Goal: Transaction & Acquisition: Purchase product/service

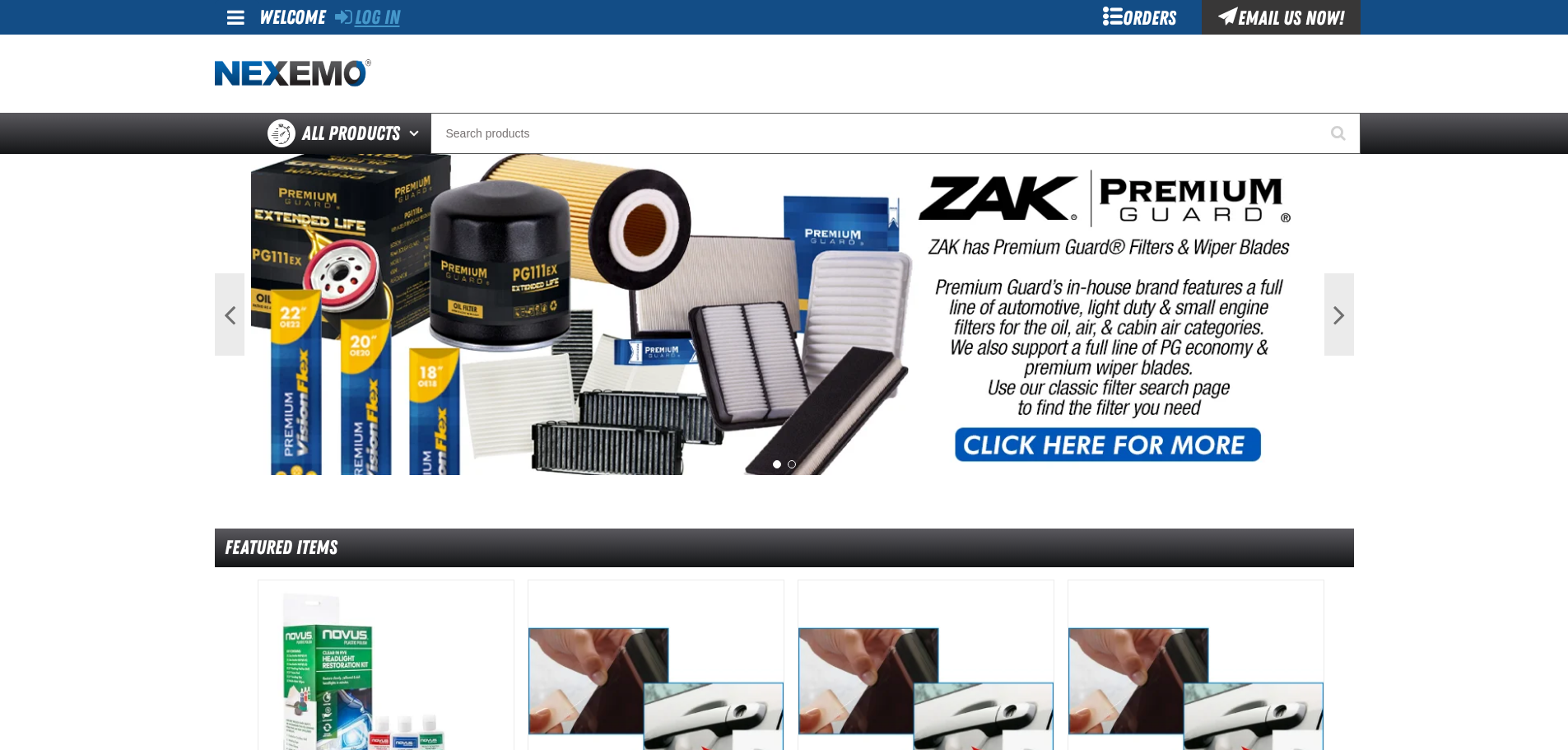
click at [377, 13] on link "Log In" at bounding box center [368, 17] width 65 height 23
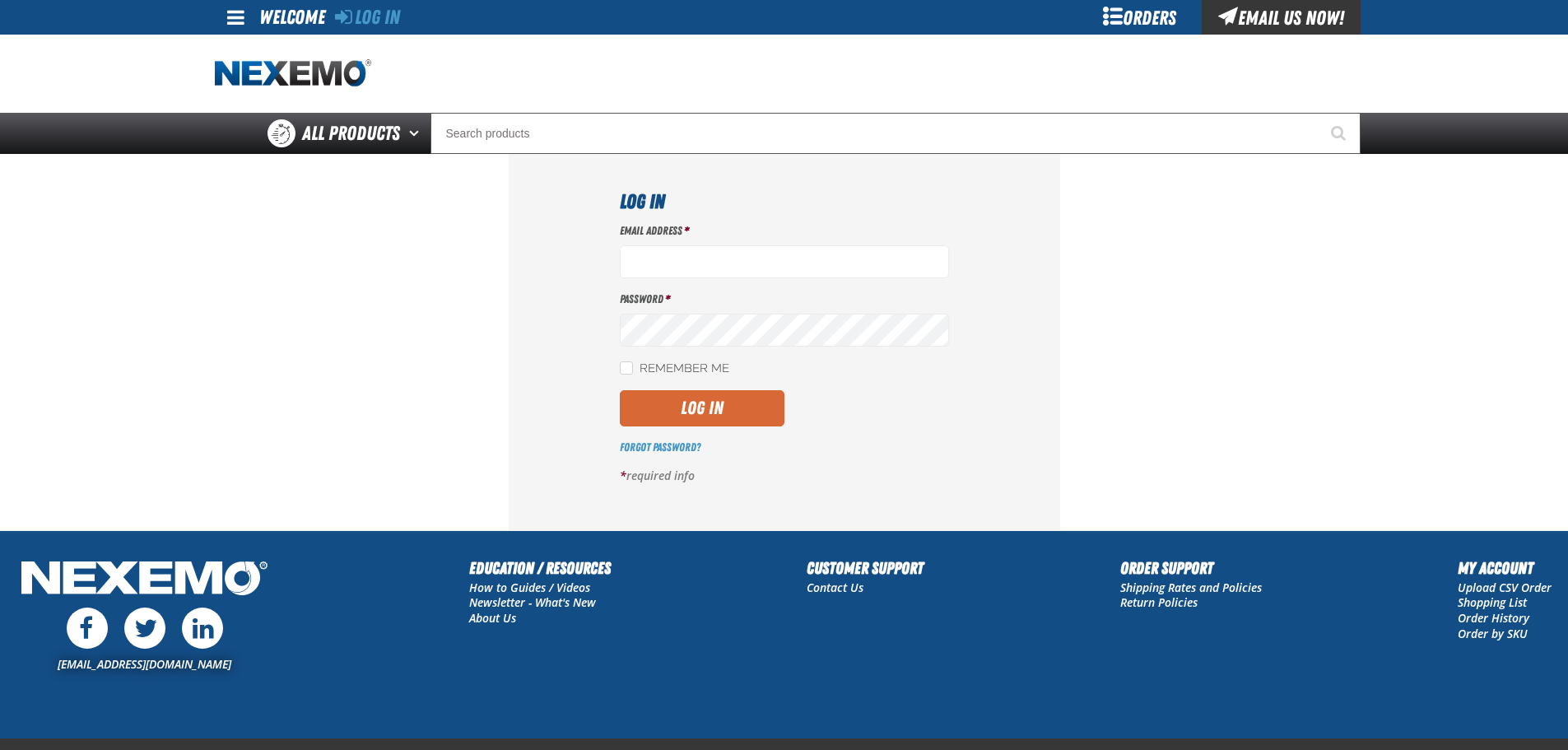
type input "ktaylor03@vtaig.com"
click at [708, 402] on button "Log In" at bounding box center [702, 408] width 165 height 36
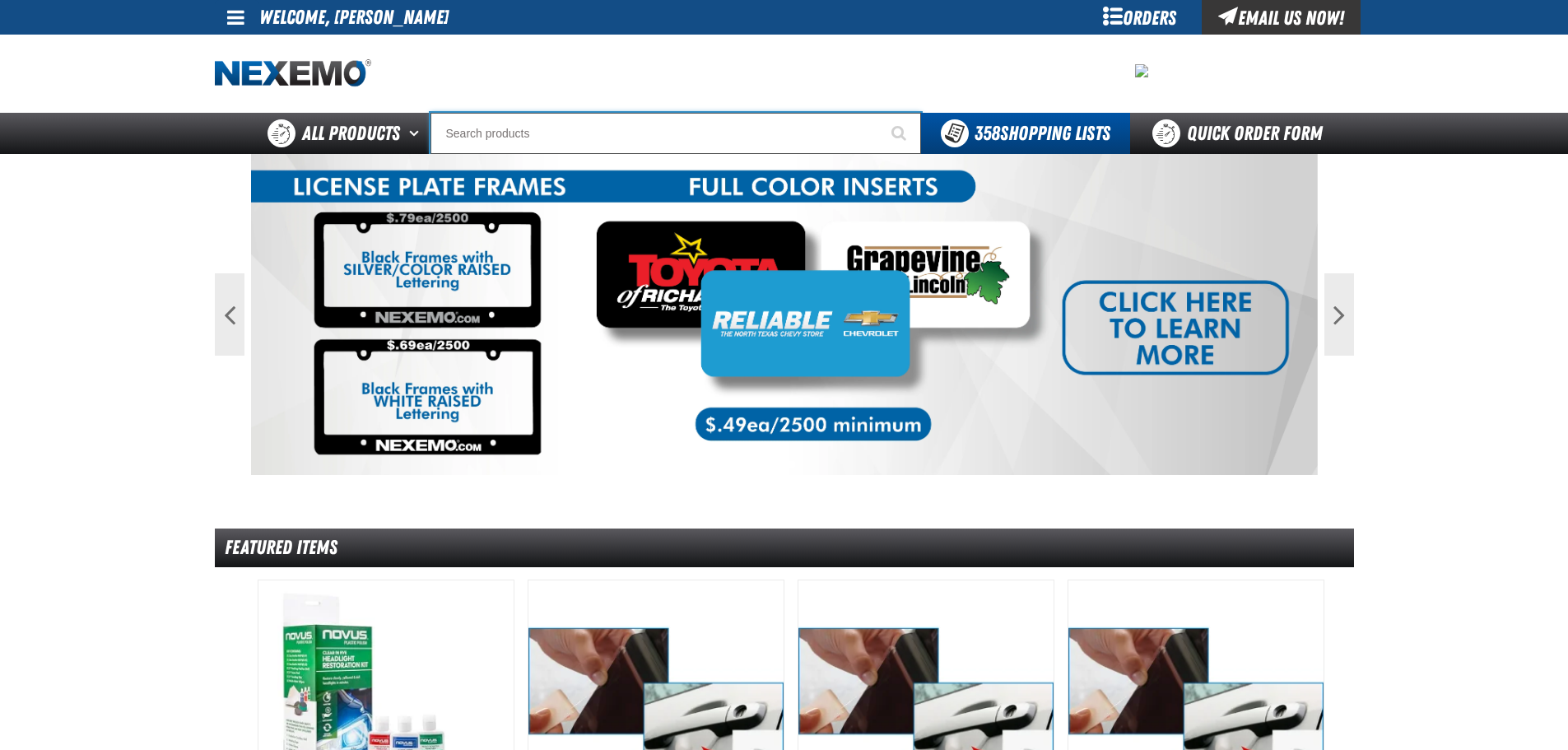
click at [541, 134] on input "Search" at bounding box center [676, 133] width 491 height 41
click at [1135, 13] on div "Orders" at bounding box center [1139, 17] width 123 height 34
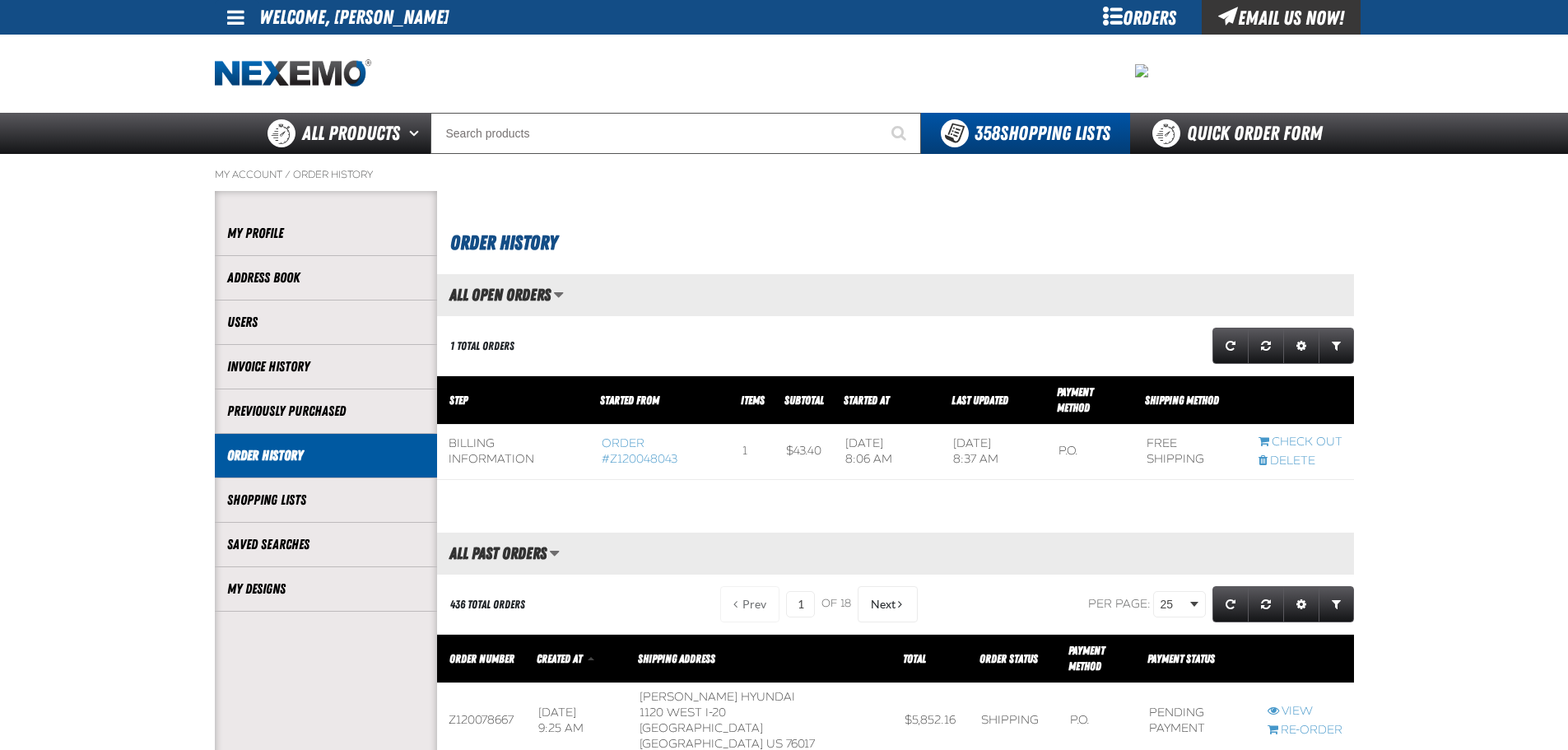
scroll to position [1, 1]
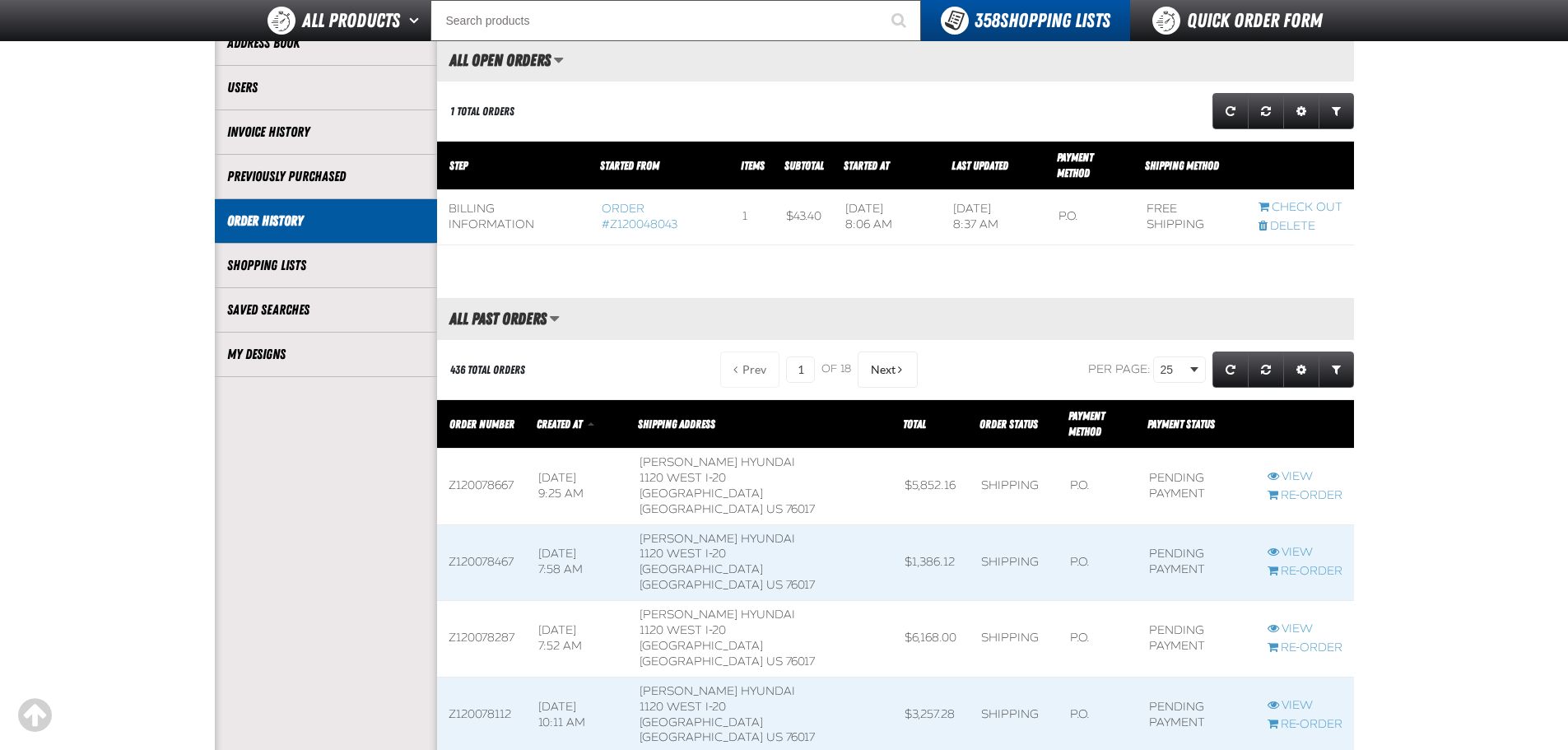
scroll to position [165, 0]
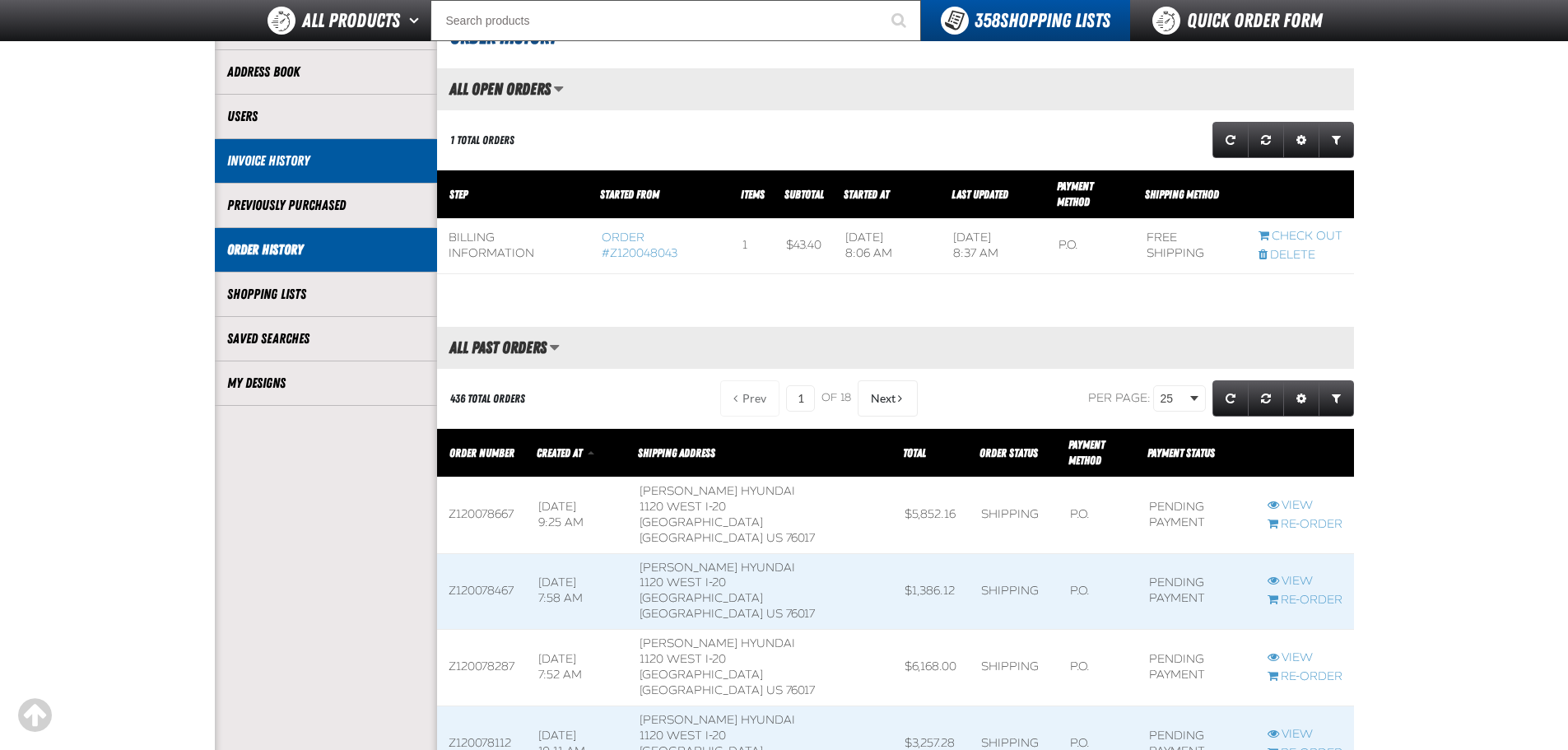
click at [270, 166] on link "Invoice History" at bounding box center [326, 161] width 197 height 19
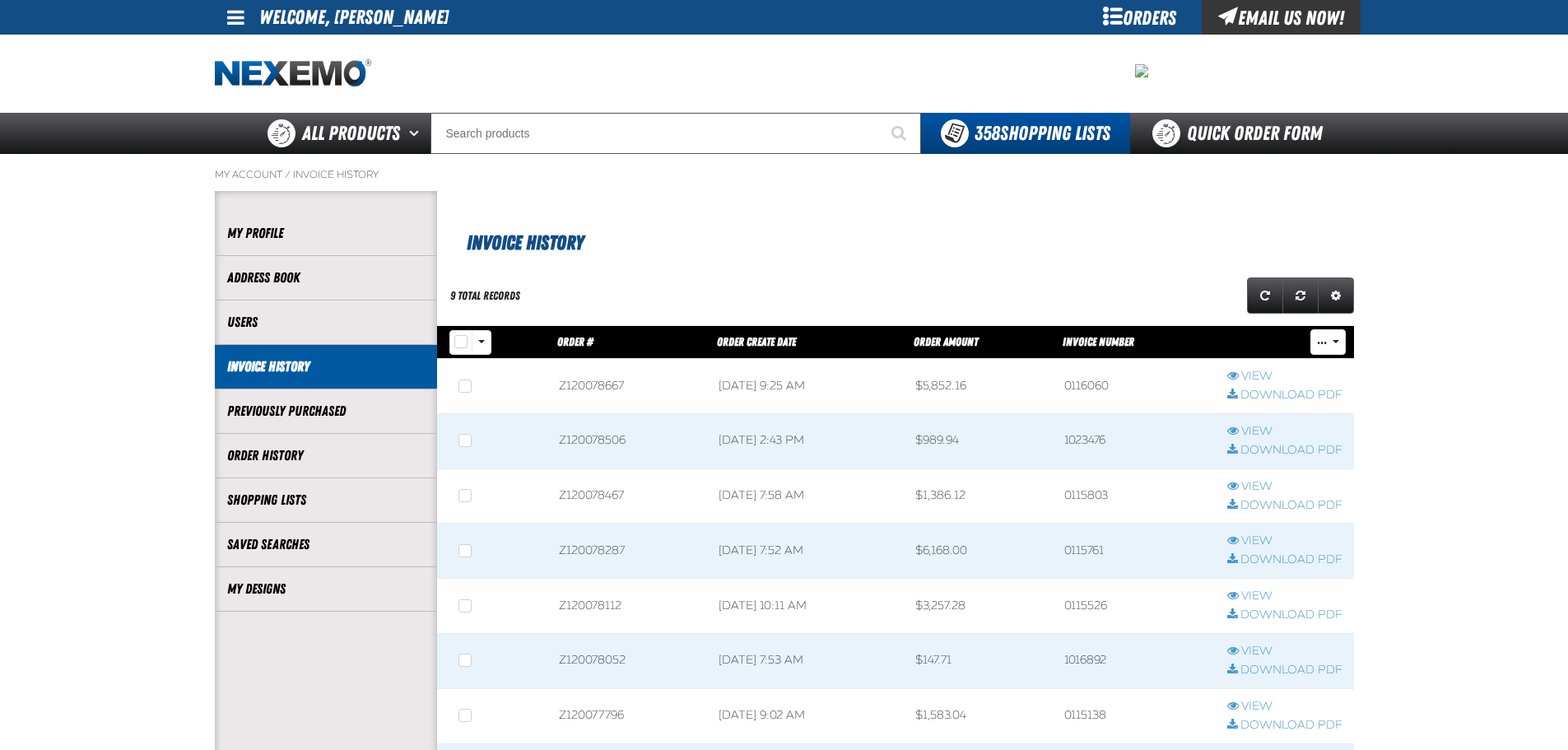
scroll to position [1, 1]
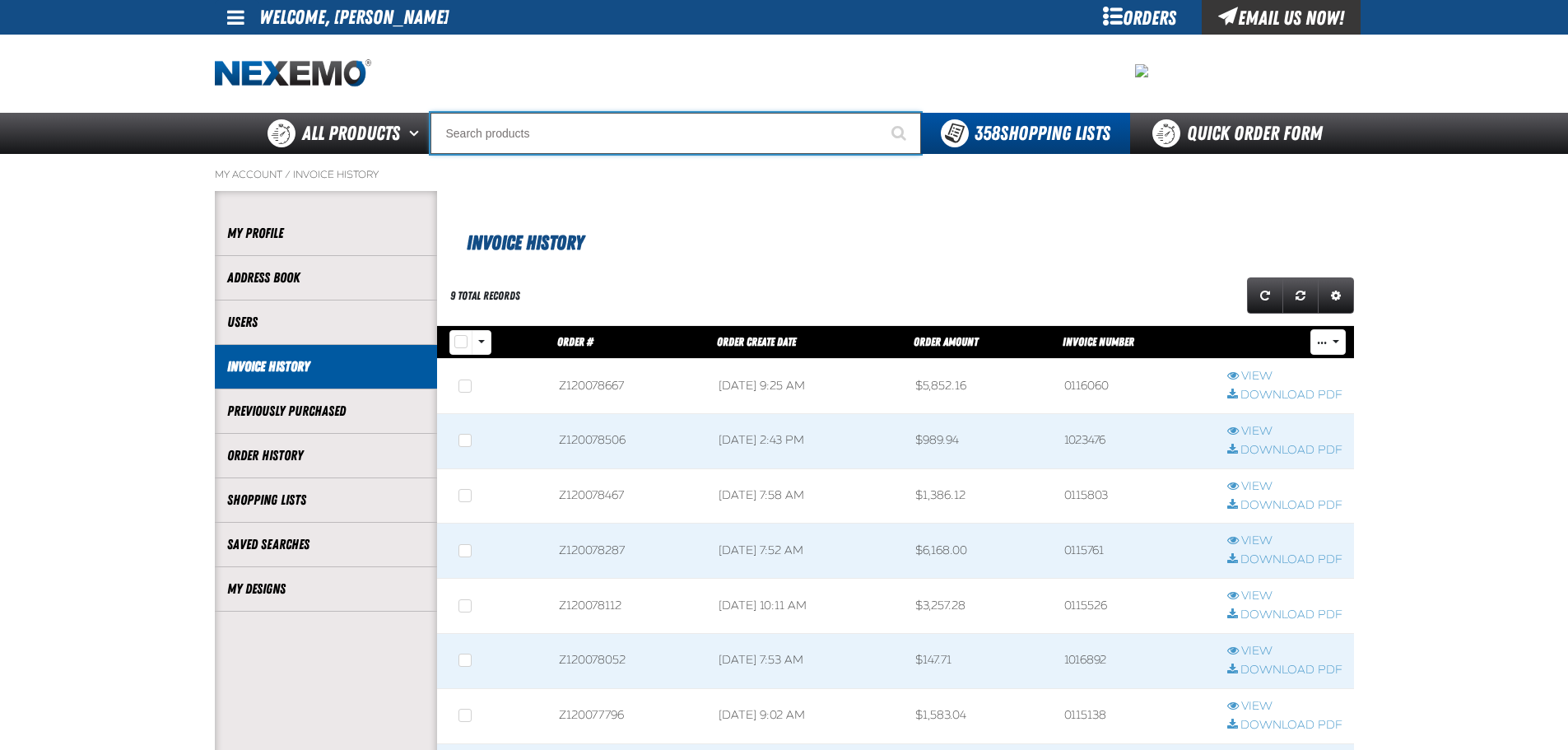
click at [475, 124] on input "Search" at bounding box center [676, 133] width 491 height 41
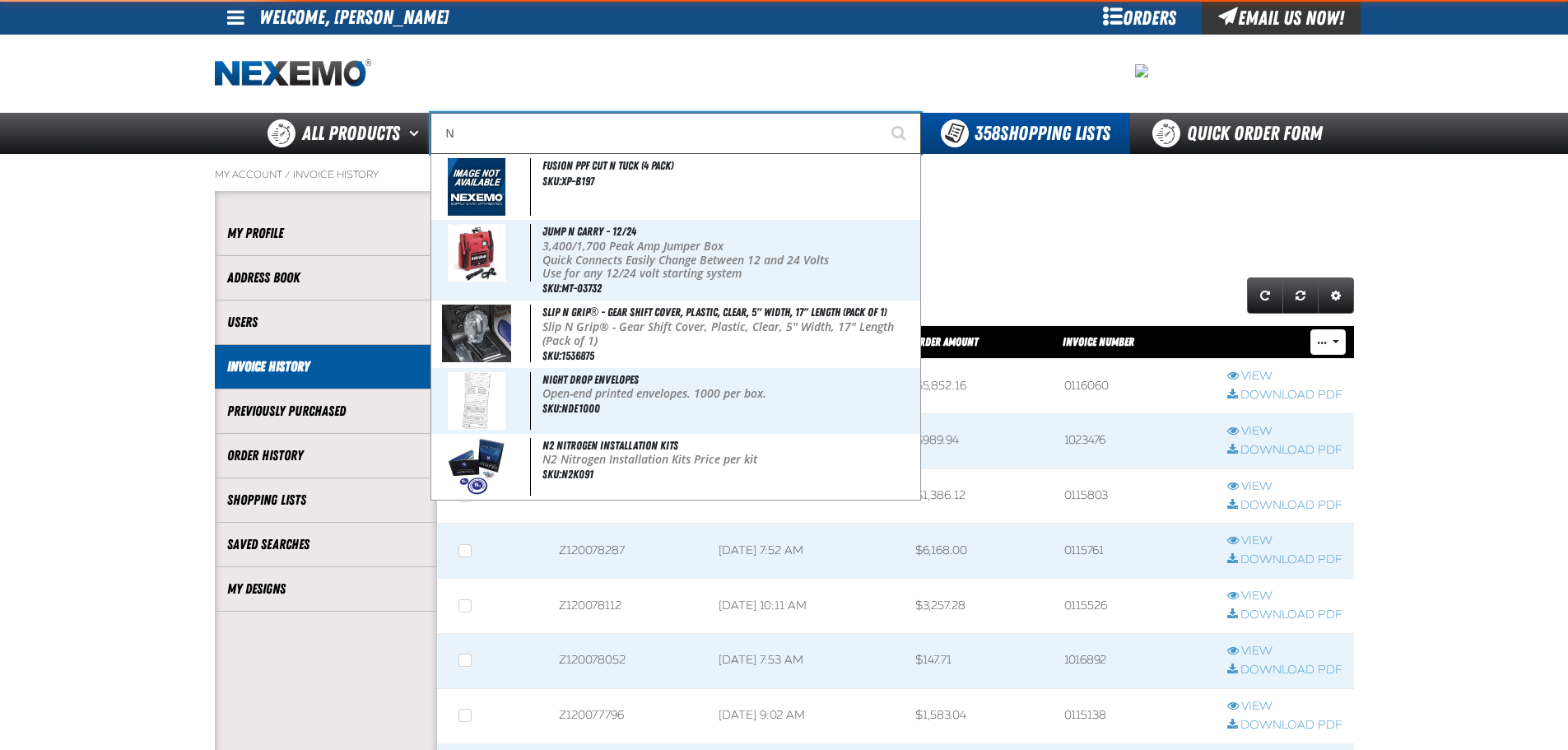
type input "N2"
type input "N2 Nitrogen Installation Kits"
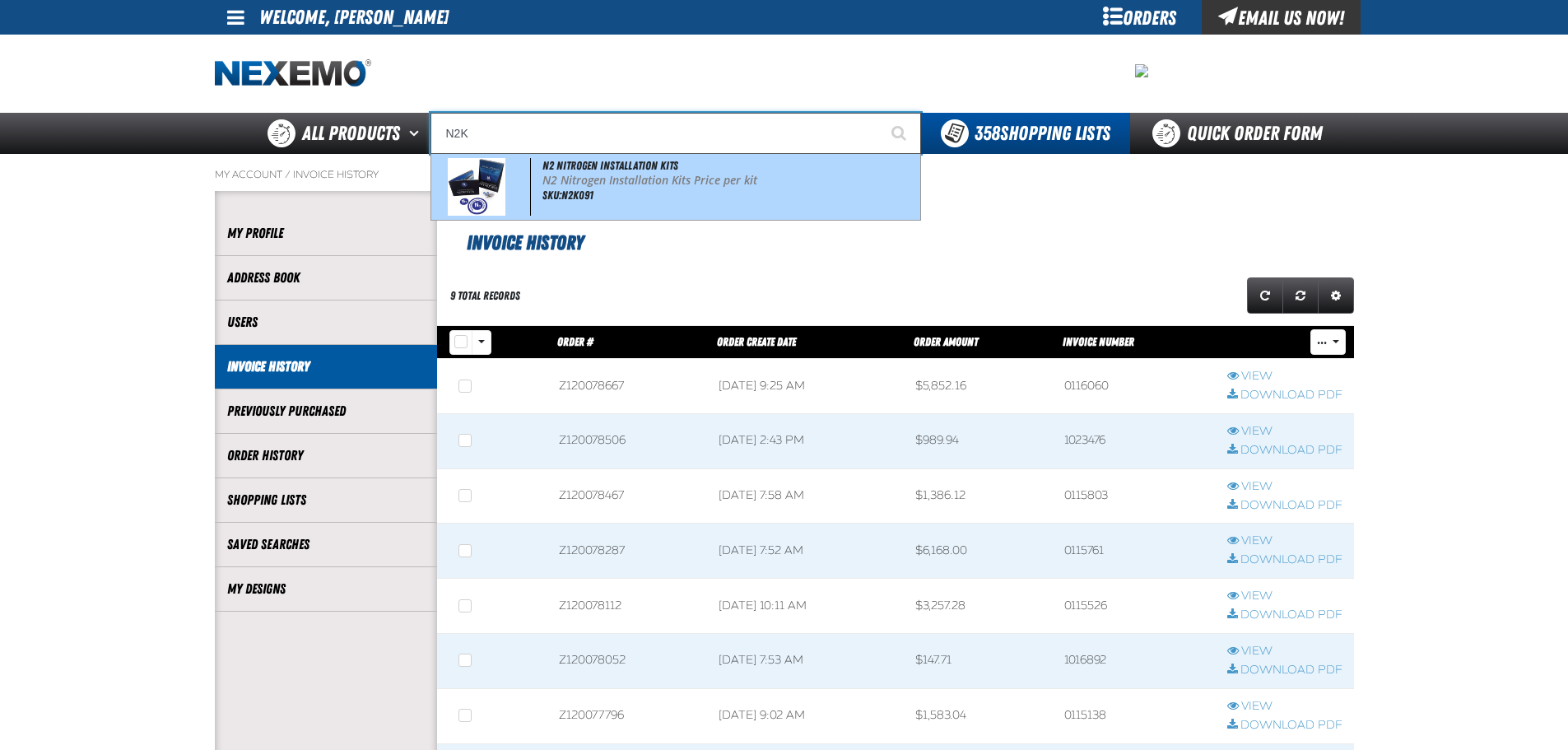
click at [568, 192] on span "SKU:N2K091" at bounding box center [569, 194] width 51 height 13
type input "N2 Nitrogen Installation Kits"
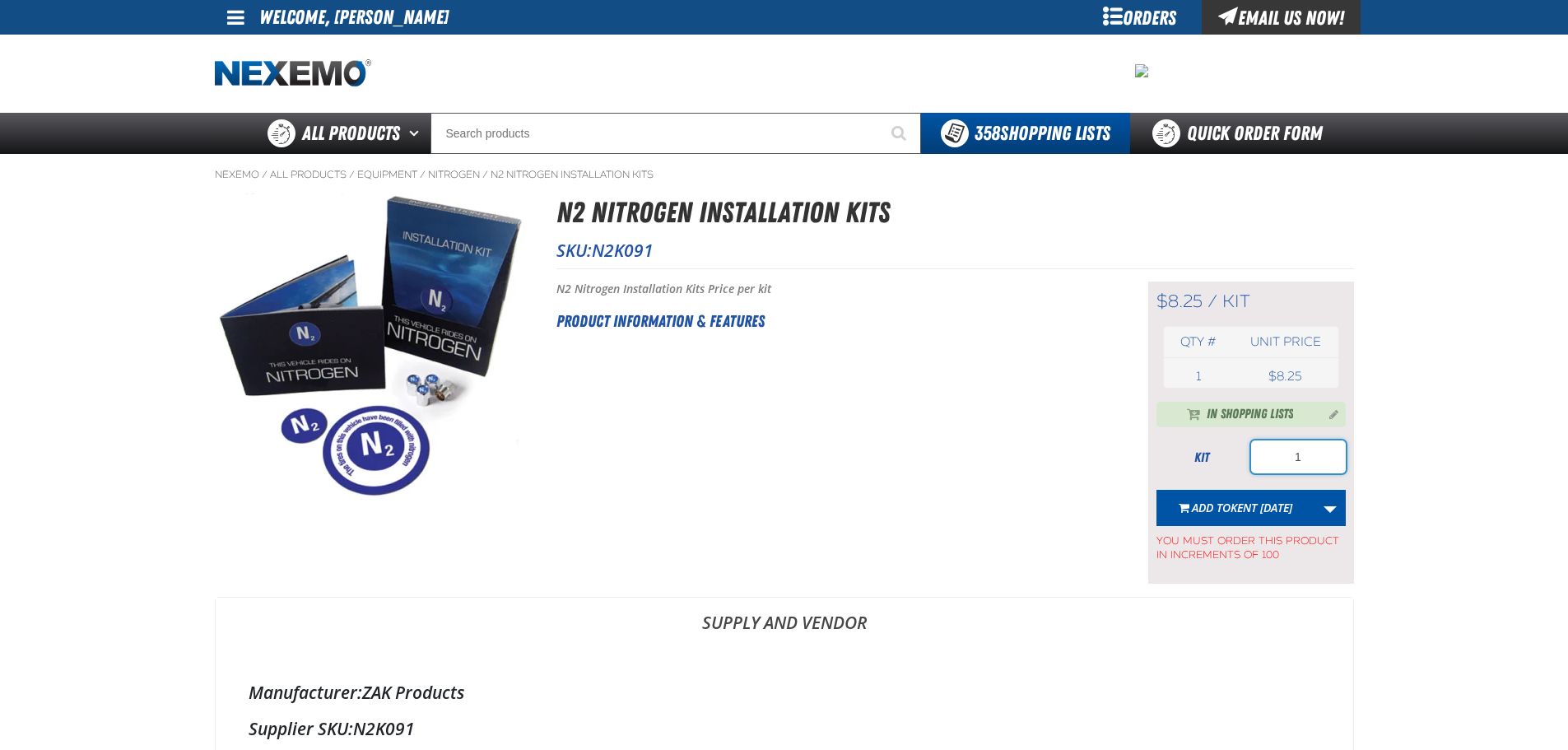
drag, startPoint x: 1309, startPoint y: 459, endPoint x: 1205, endPoint y: 450, distance: 104.4
click at [1205, 450] on div "kit 1" at bounding box center [1252, 456] width 189 height 33
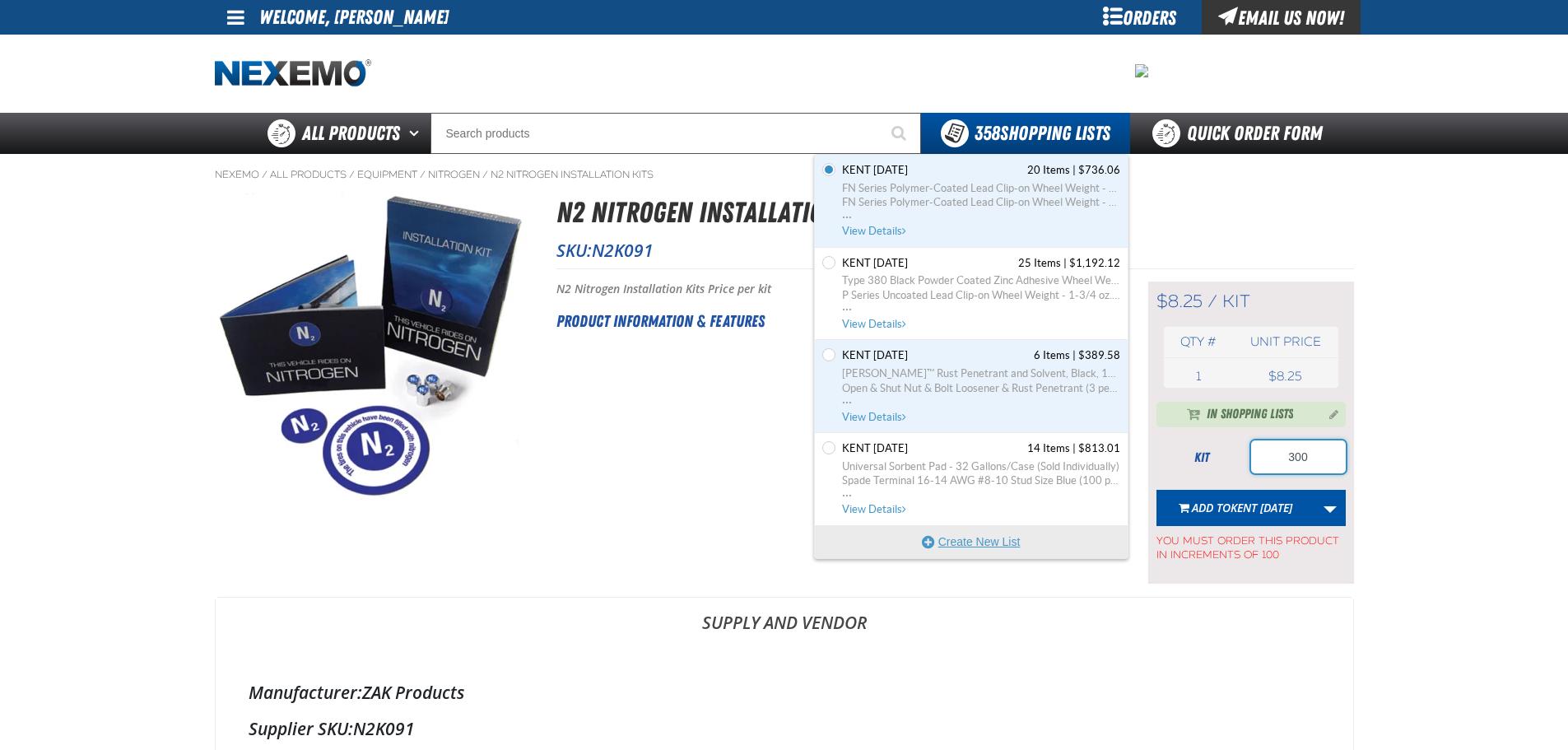
type input "300"
click at [970, 533] on button "Create New List" at bounding box center [971, 541] width 312 height 33
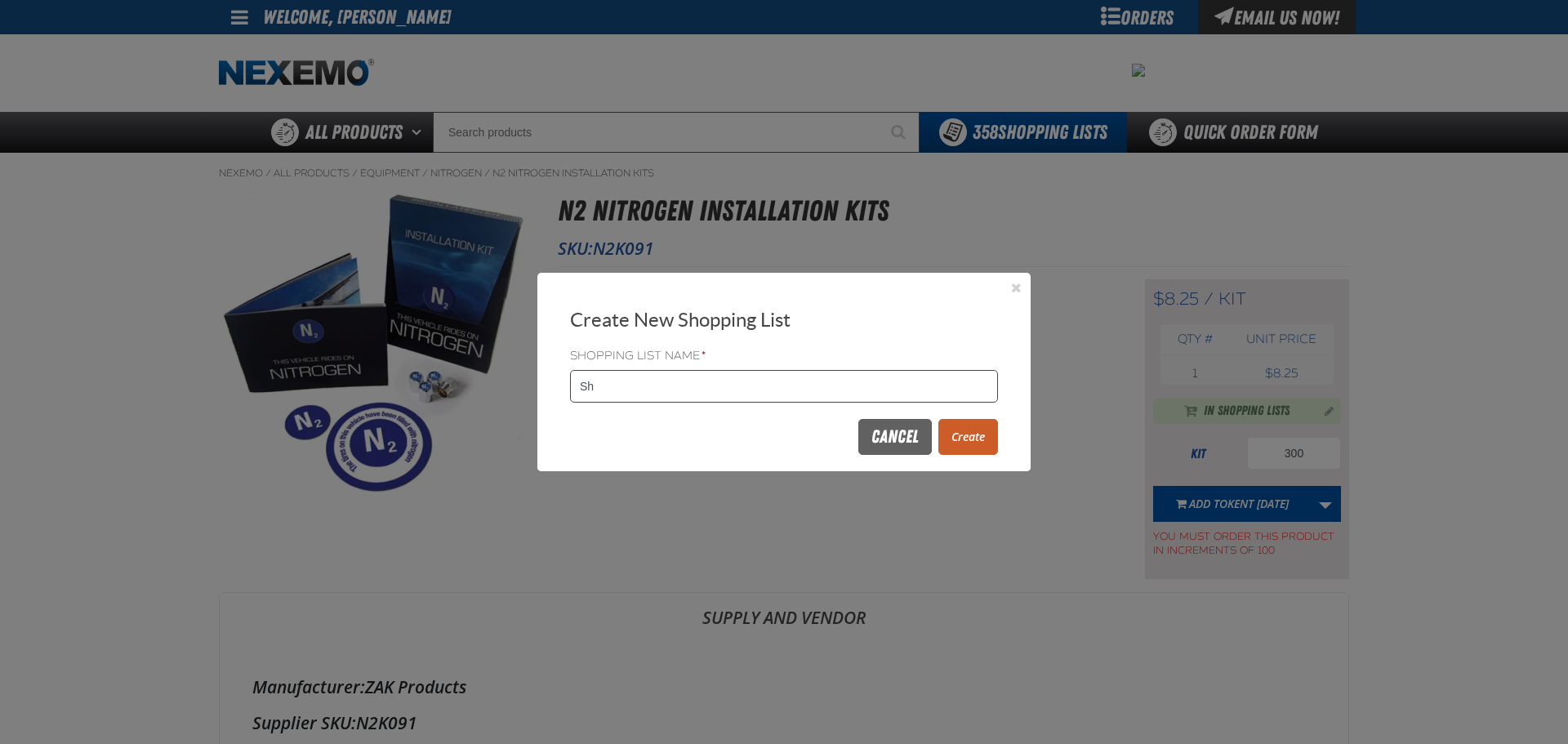
type input "S"
type input "ZAK 9/18"
click at [975, 438] on button "Create" at bounding box center [968, 437] width 60 height 36
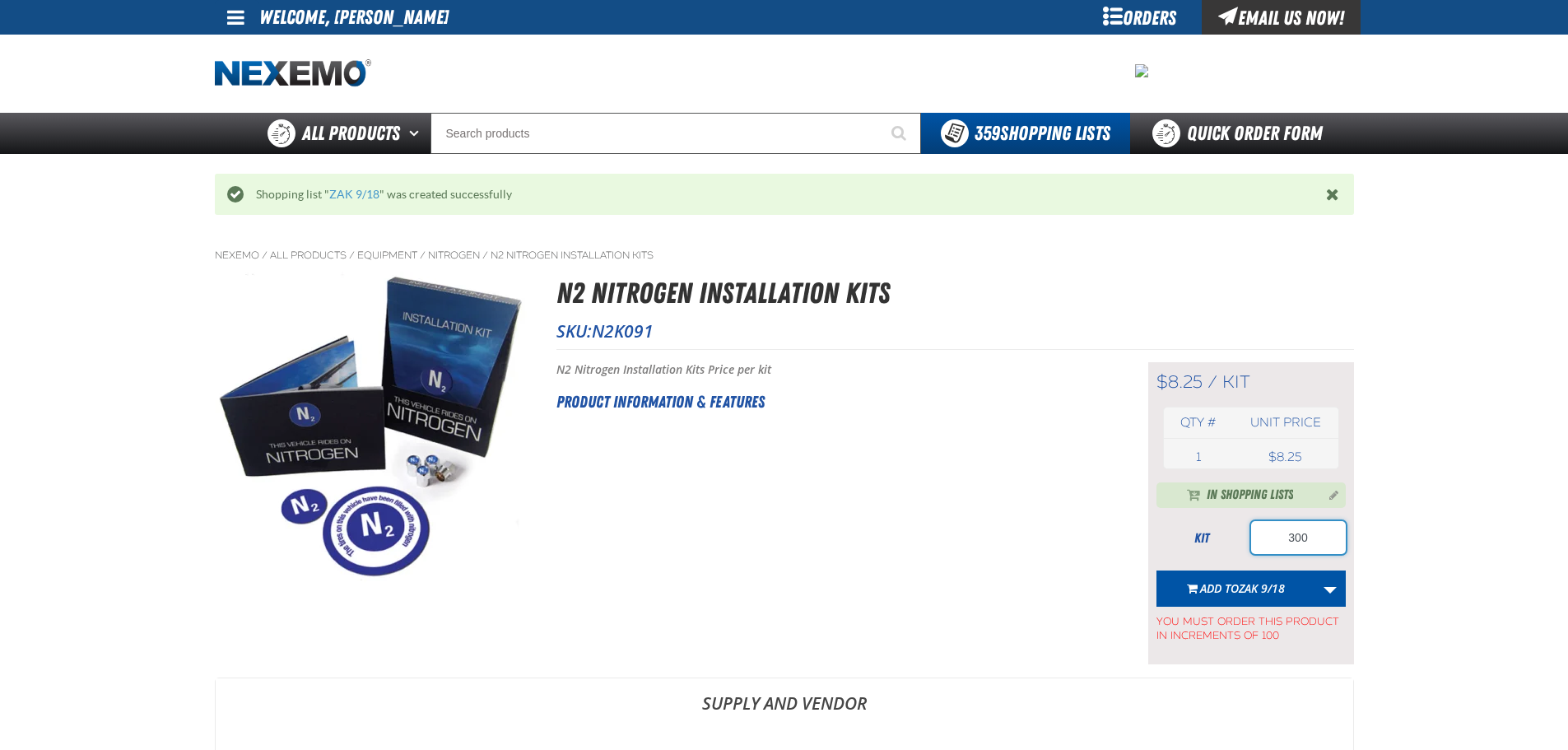
drag, startPoint x: 1339, startPoint y: 531, endPoint x: 1289, endPoint y: 538, distance: 50.5
click at [1289, 538] on input "300" at bounding box center [1299, 537] width 95 height 33
type input "400"
click at [1240, 582] on span "ZAK 9/18" at bounding box center [1261, 588] width 46 height 16
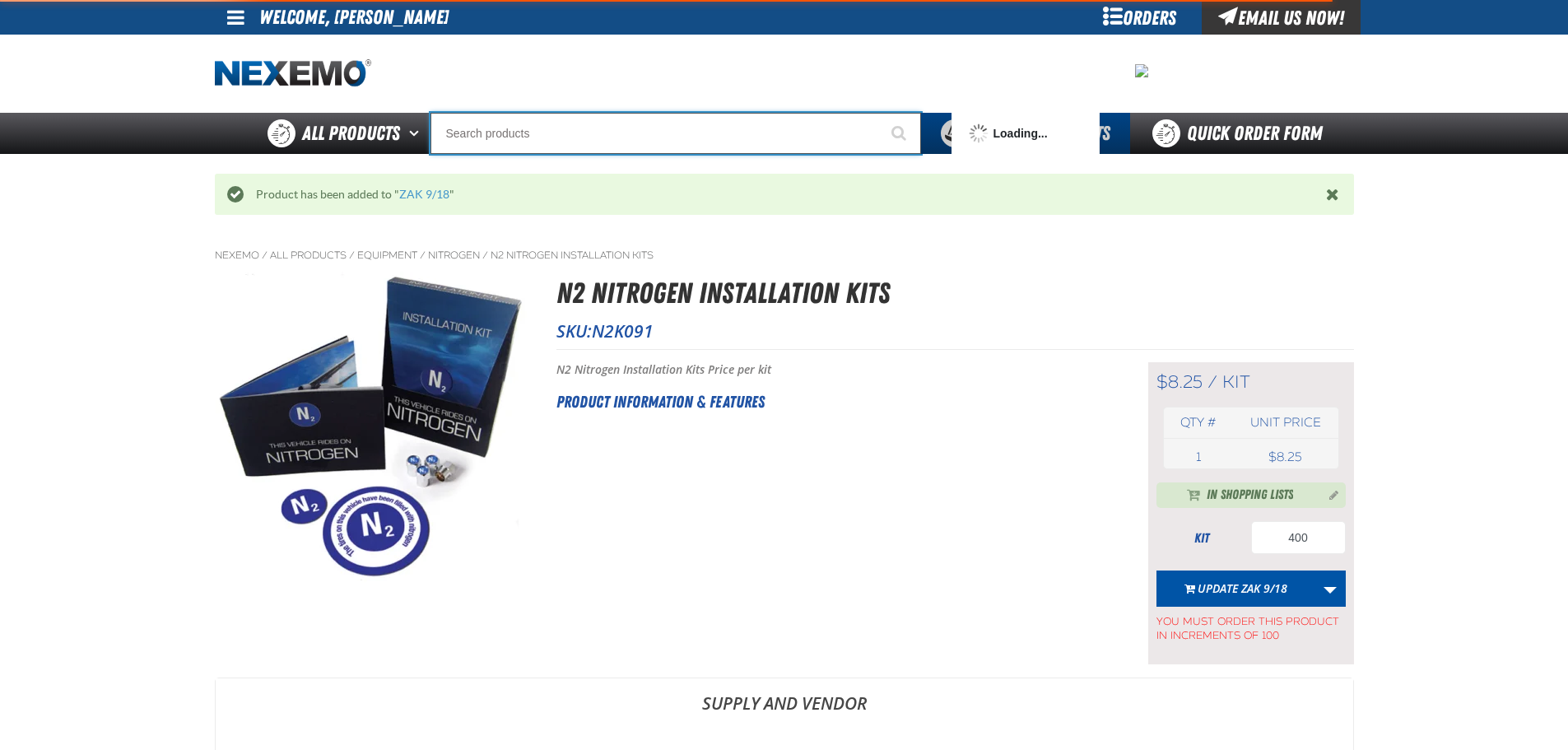
click at [623, 133] on input "Search" at bounding box center [676, 133] width 491 height 41
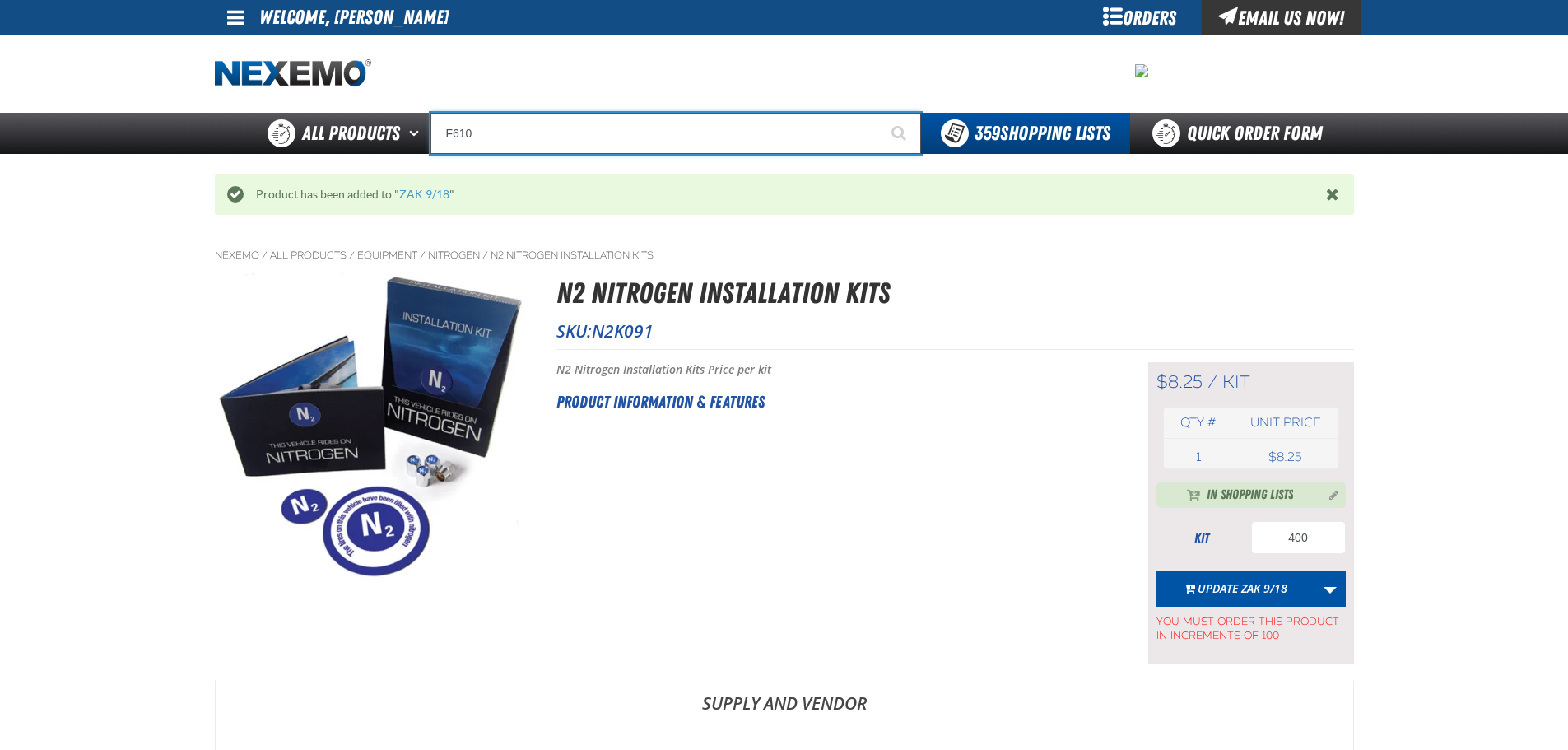
click at [622, 147] on input "F610" at bounding box center [676, 133] width 491 height 41
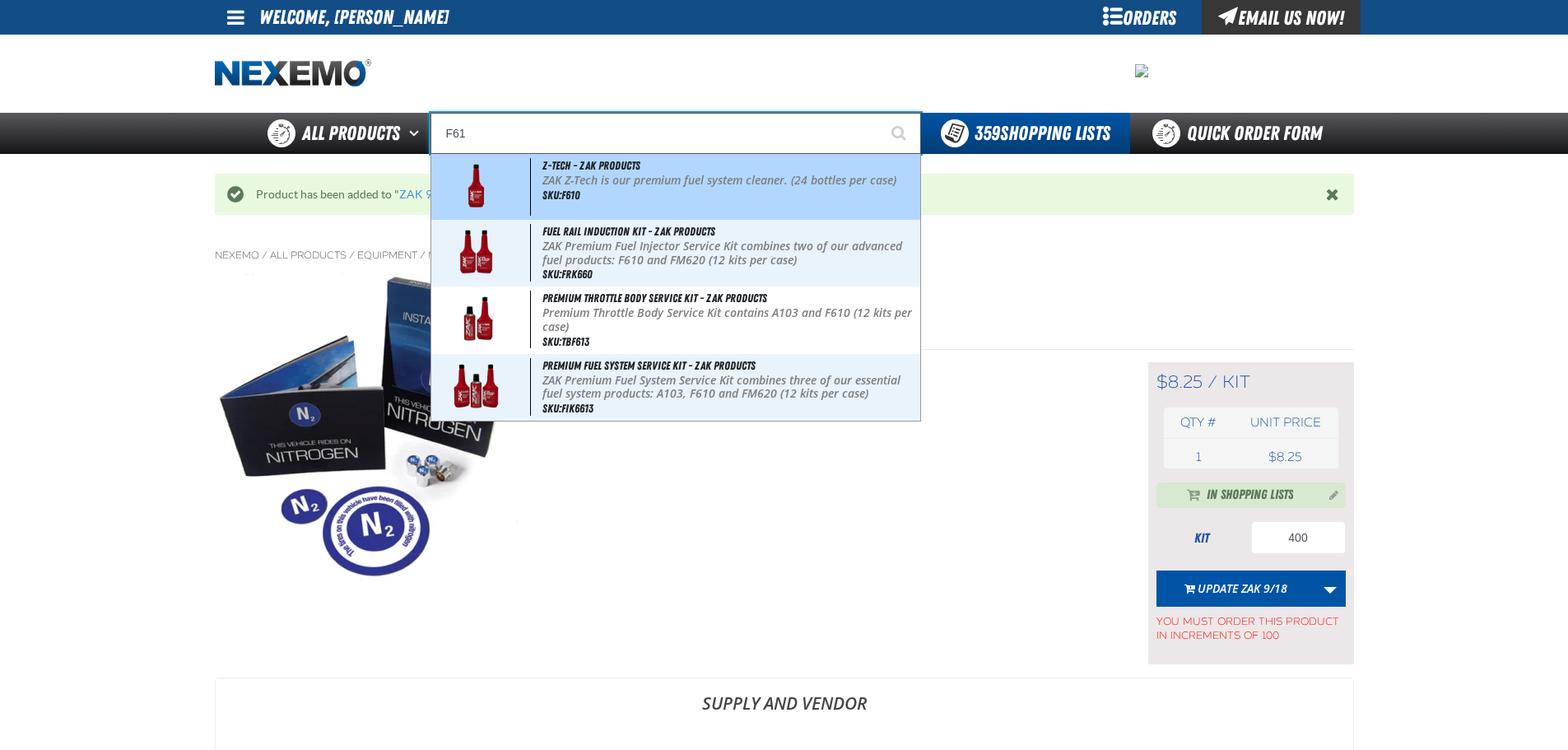
click at [595, 174] on p "ZAK Z-Tech is our premium fuel system cleaner. (24 bottles per case)" at bounding box center [730, 180] width 375 height 14
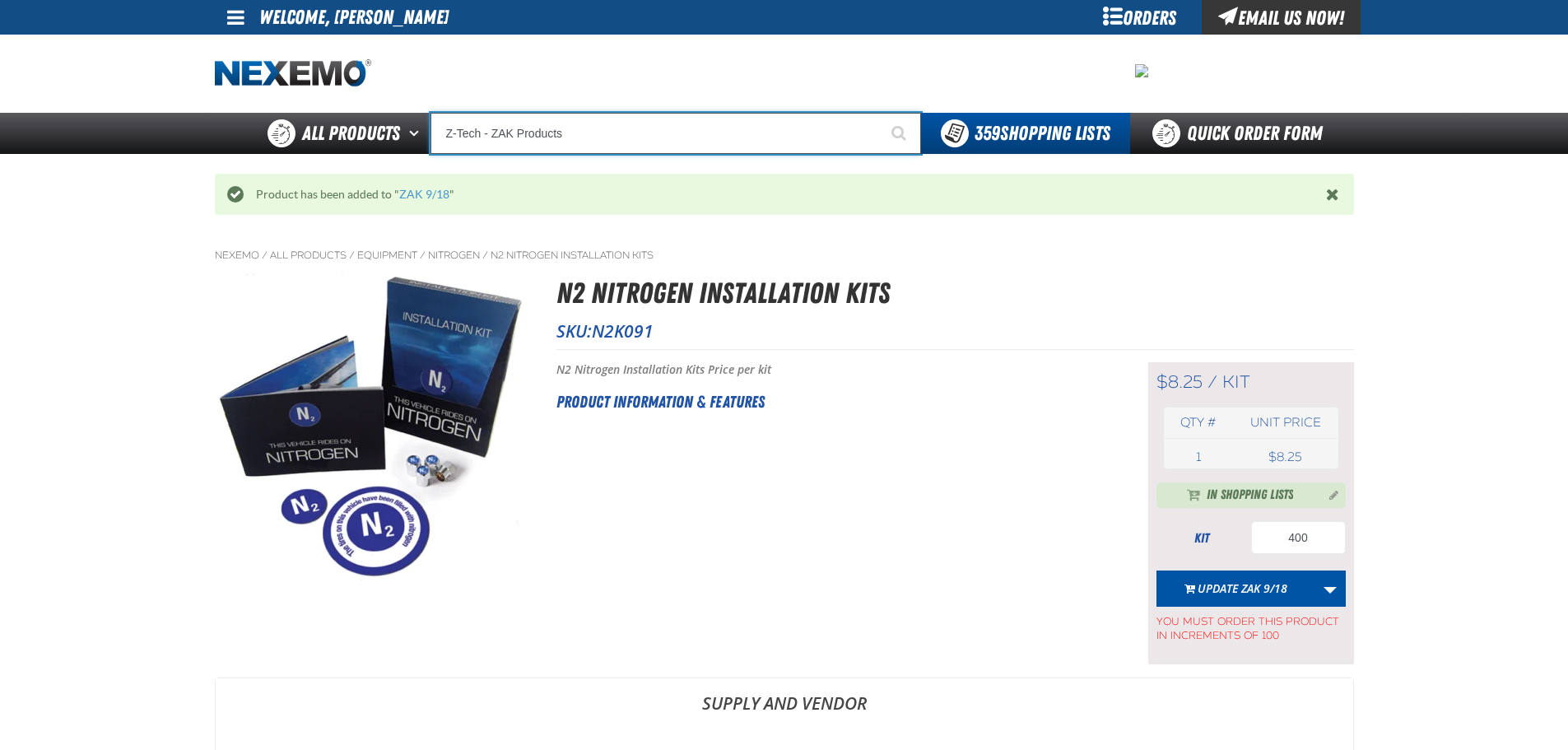
type input "Z-Tech - ZAK Products"
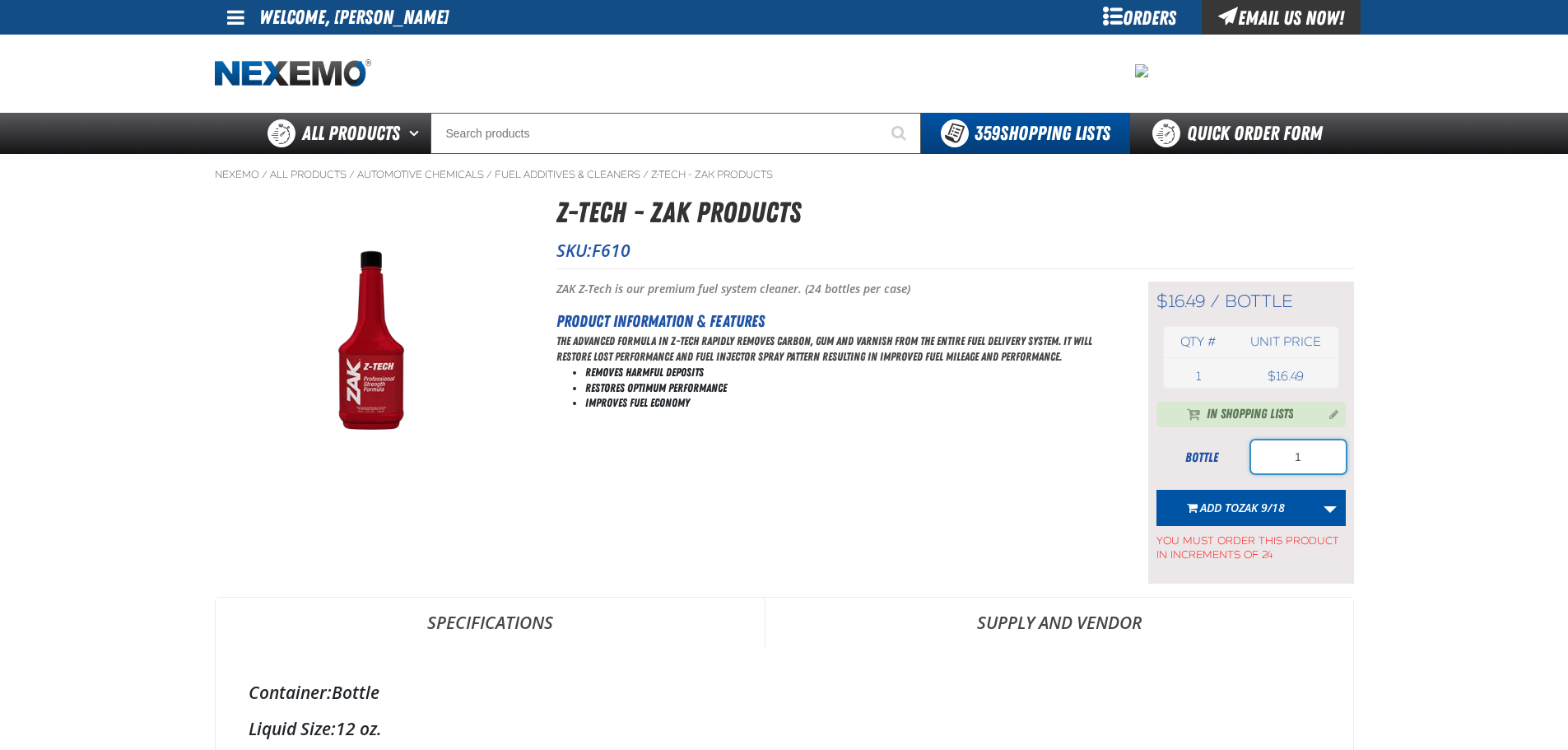
drag, startPoint x: 1328, startPoint y: 462, endPoint x: 1142, endPoint y: 476, distance: 186.5
click at [1142, 476] on div "Short Description: ZAK Z-Tech is our premium fuel system cleaner. (24 bottles p…" at bounding box center [955, 426] width 797 height 315
type input "72"
click at [1224, 504] on span "Add to ZAK 9/18" at bounding box center [1243, 508] width 85 height 16
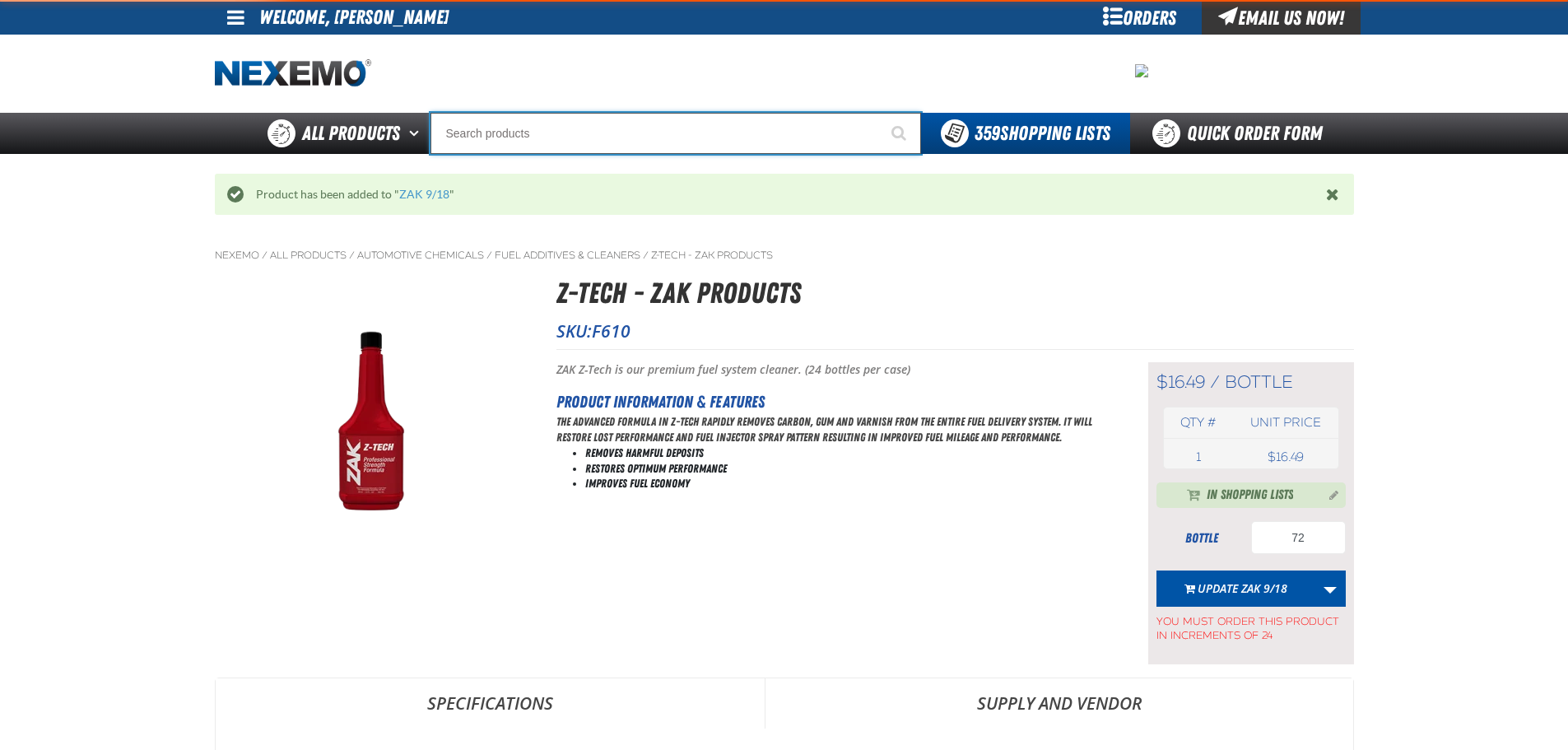
click at [573, 148] on input "Search" at bounding box center [676, 133] width 491 height 41
type input "FR"
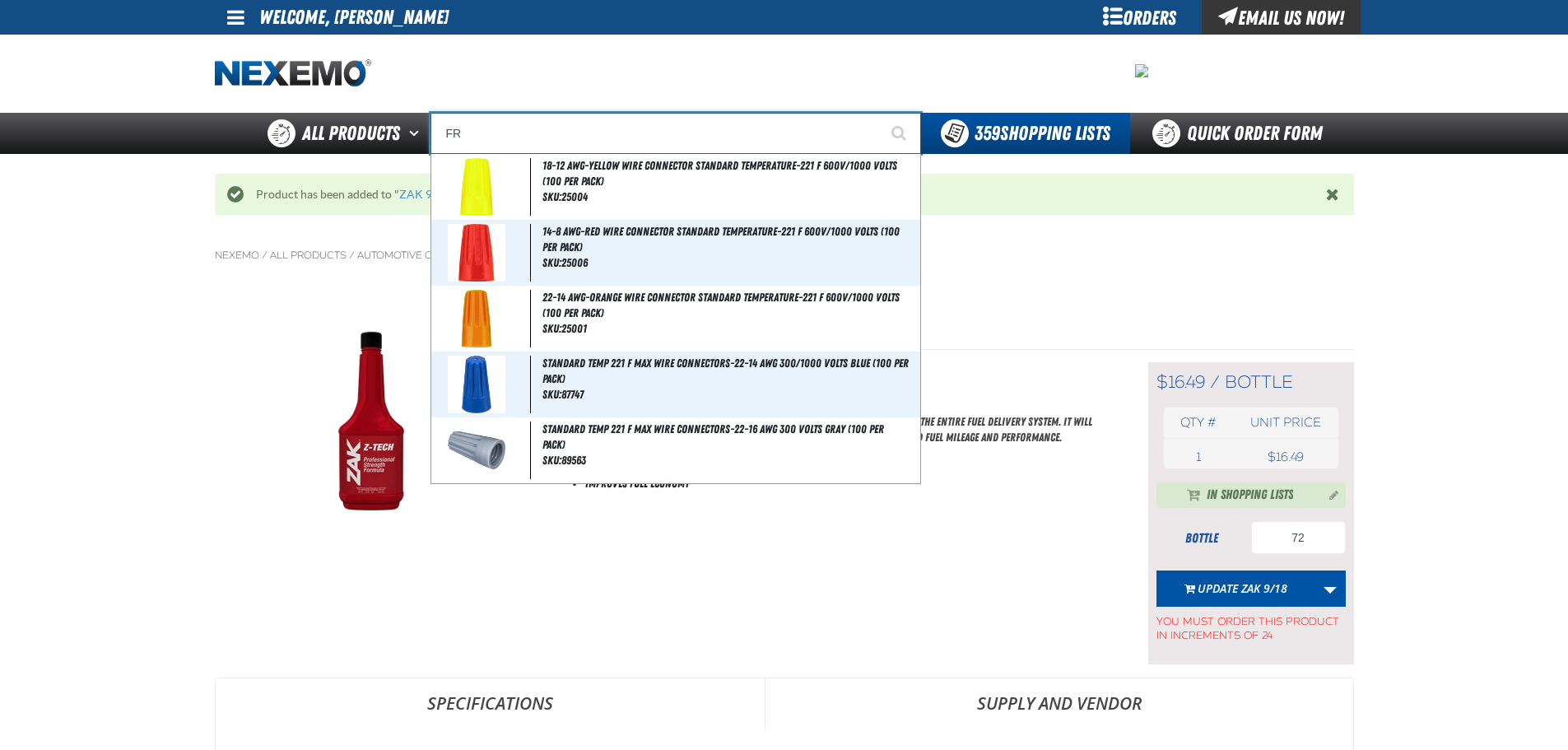
type input "FROM"
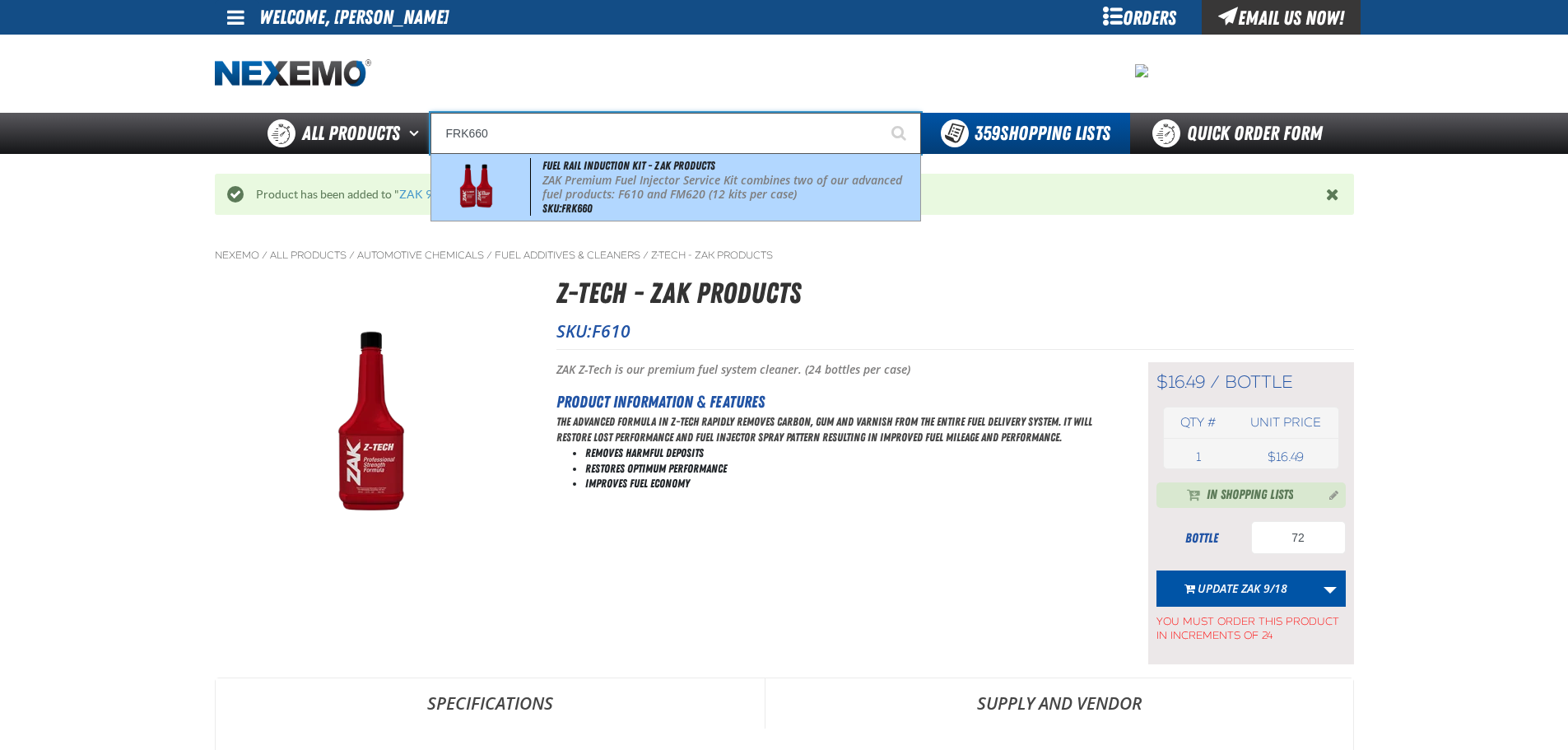
click at [633, 165] on span "Fuel Rail Induction Kit - ZAK Products" at bounding box center [629, 165] width 172 height 13
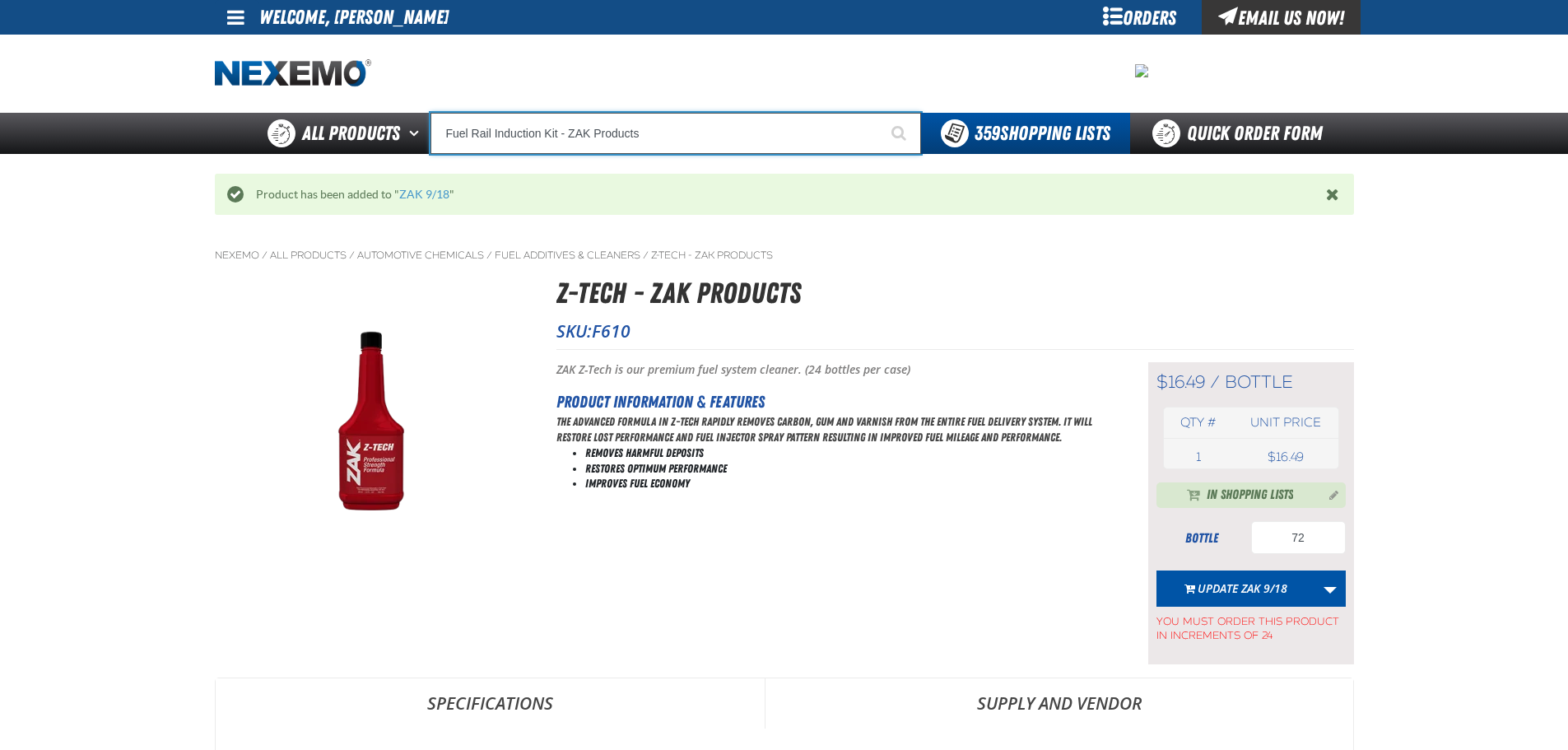
type input "Fuel Rail Induction Kit - ZAK Products"
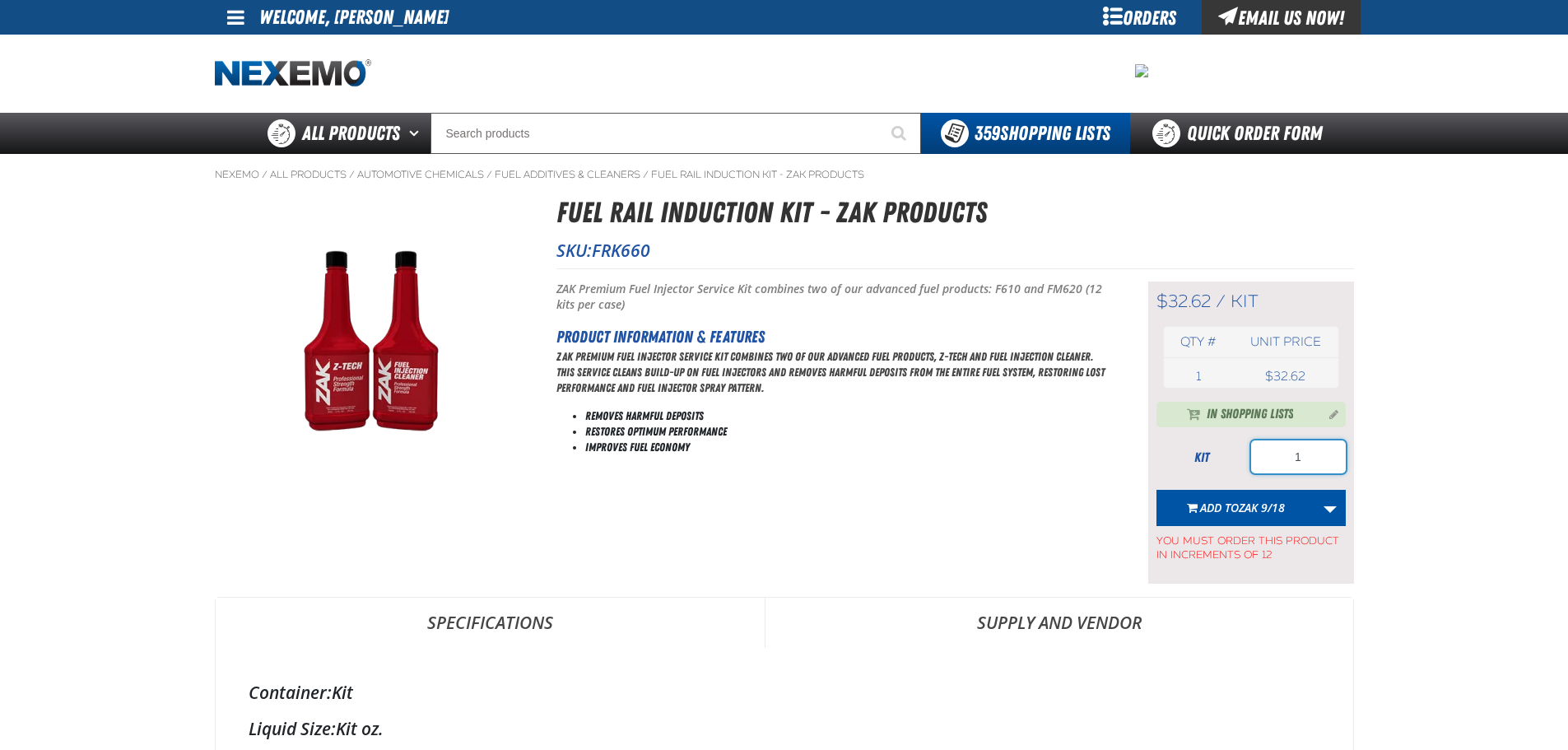
drag, startPoint x: 1314, startPoint y: 457, endPoint x: 1275, endPoint y: 462, distance: 39.3
click at [1275, 462] on input "1" at bounding box center [1299, 456] width 95 height 33
type input "48"
click at [1237, 490] on button "Add to ZAK 9/18" at bounding box center [1236, 508] width 159 height 36
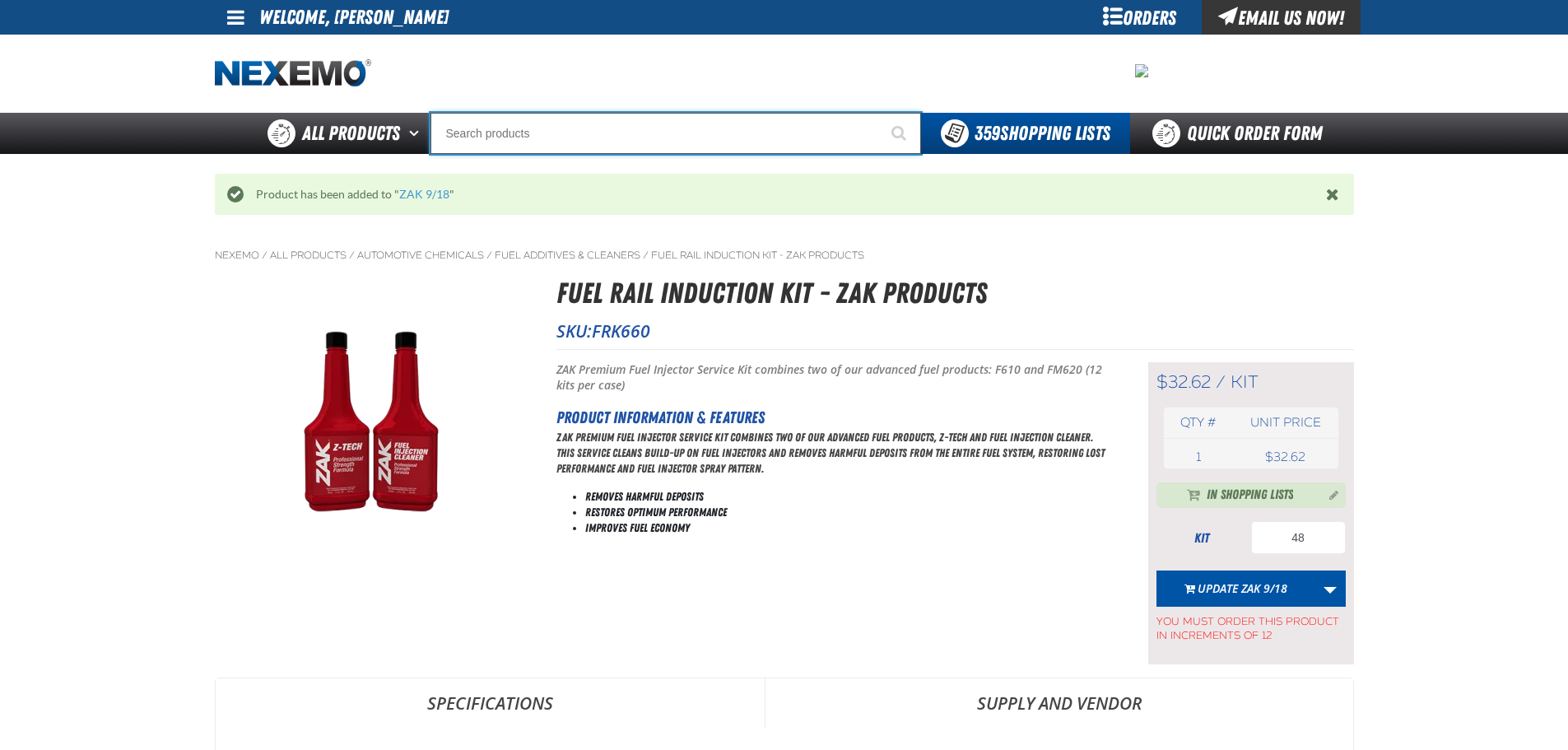
click at [547, 134] on input "Search" at bounding box center [676, 133] width 491 height 41
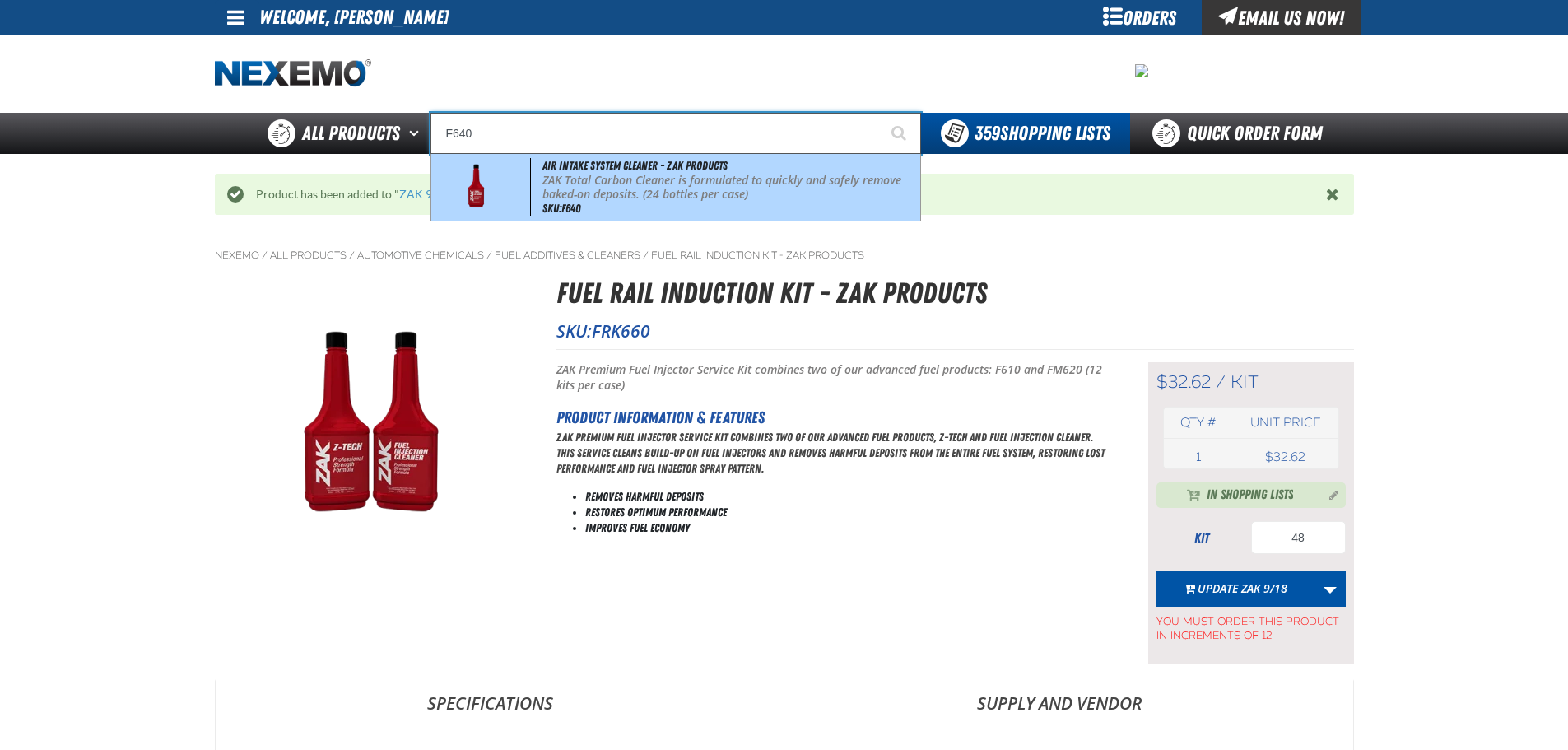
click at [568, 186] on p "ZAK Total Carbon Cleaner is formulated to quickly and safely remove baked-on de…" at bounding box center [730, 187] width 375 height 28
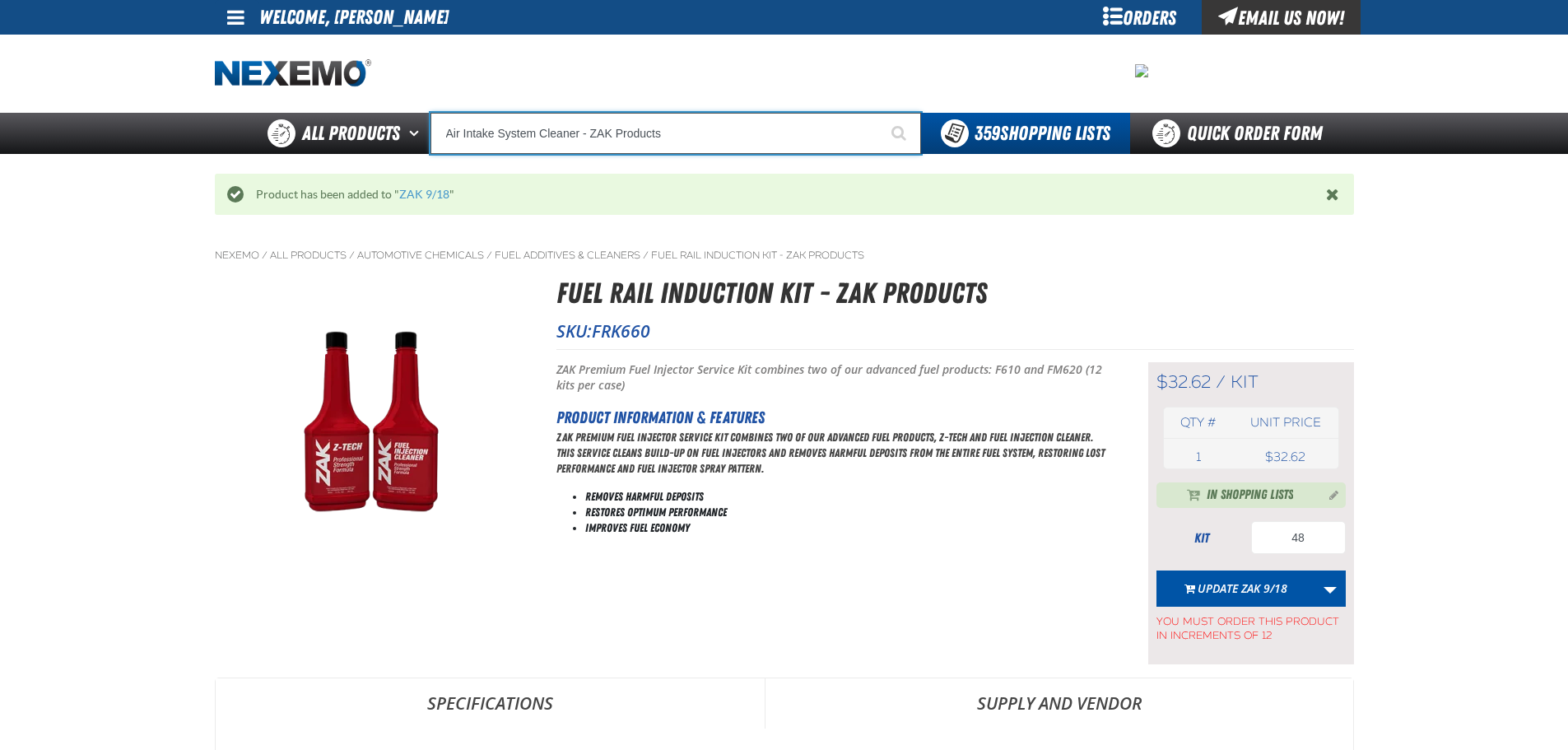
type input "Air Intake System Cleaner - ZAK Products"
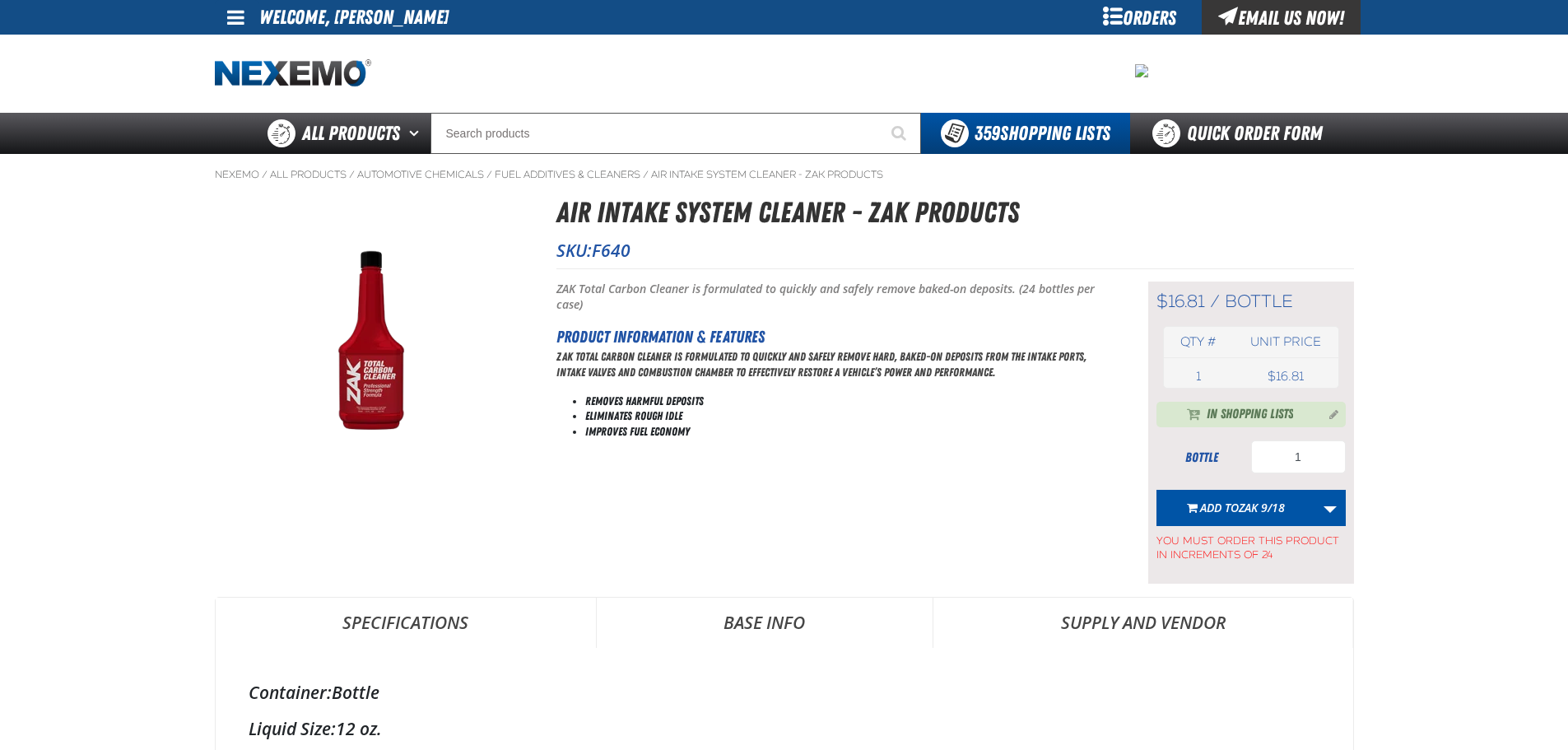
type input "48"
drag, startPoint x: 1279, startPoint y: 465, endPoint x: 1200, endPoint y: 457, distance: 79.4
click at [1200, 457] on div "bottle 1" at bounding box center [1252, 456] width 189 height 33
type input "48"
click at [1230, 514] on span "Add to ZAK 9/18" at bounding box center [1243, 508] width 85 height 16
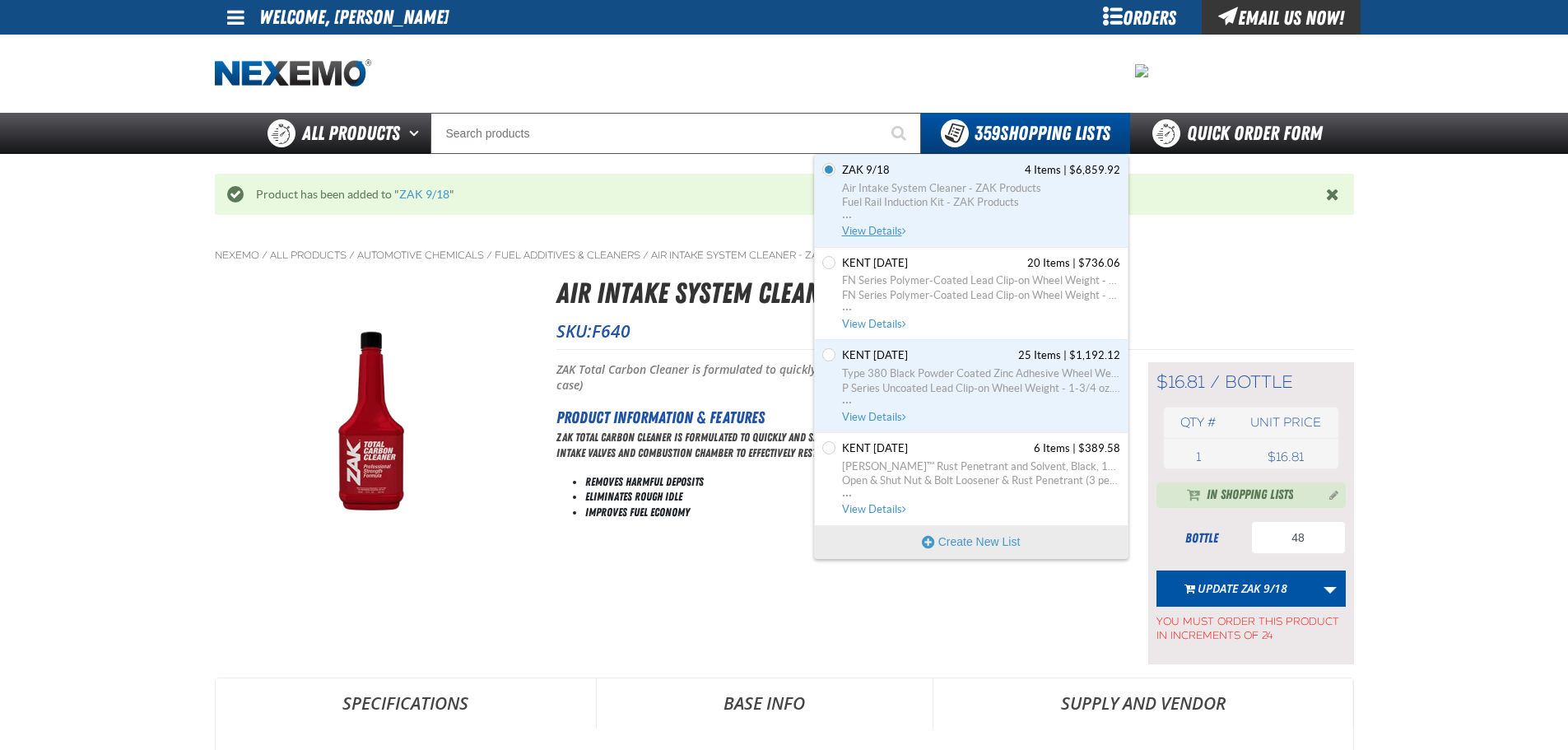
click at [890, 238] on link "ZAK 9/18 4 Items | $6,859.92 Air Intake System Cleaner - ZAK Products Fuel Rail…" at bounding box center [980, 200] width 282 height 76
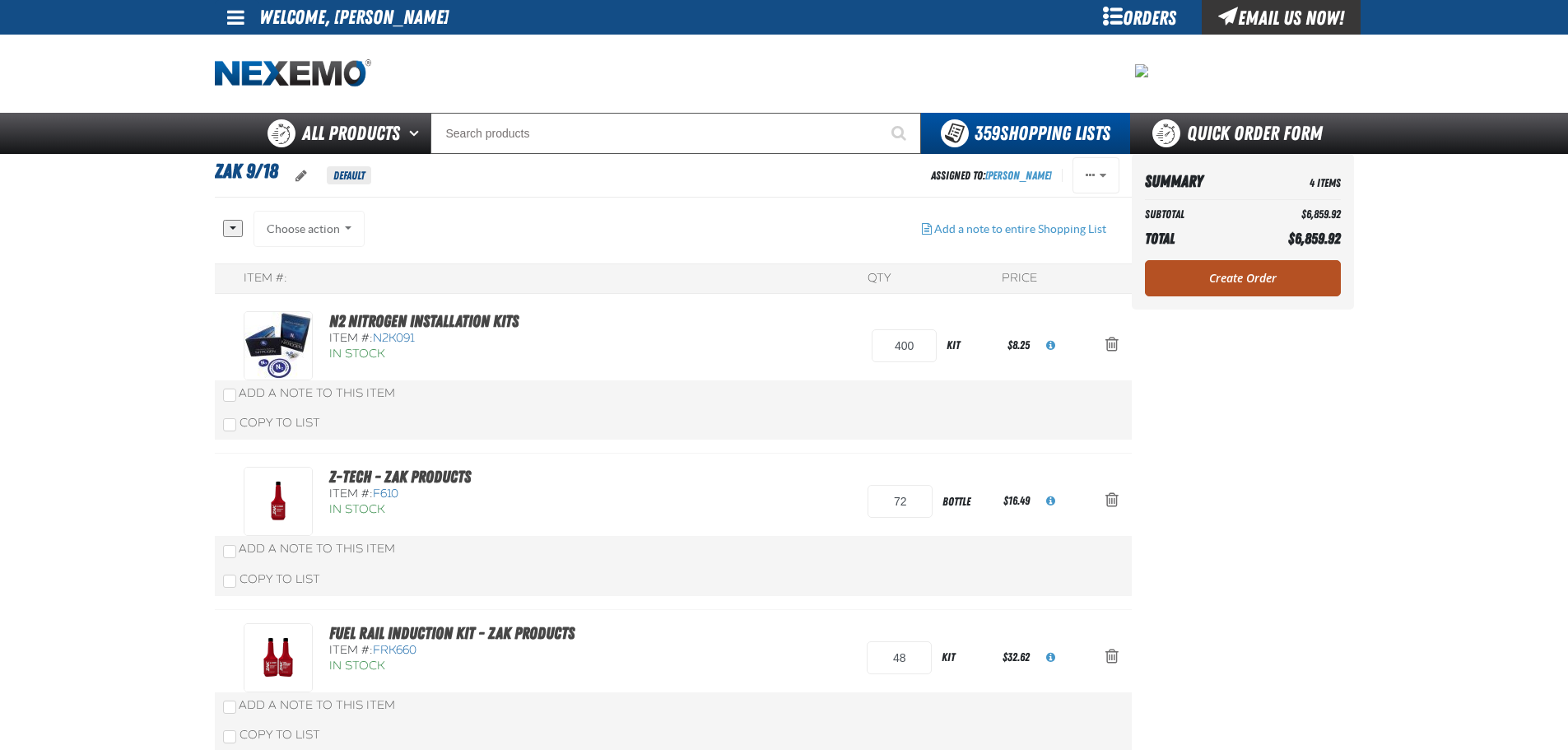
click at [1251, 288] on link "Create Order" at bounding box center [1243, 278] width 196 height 36
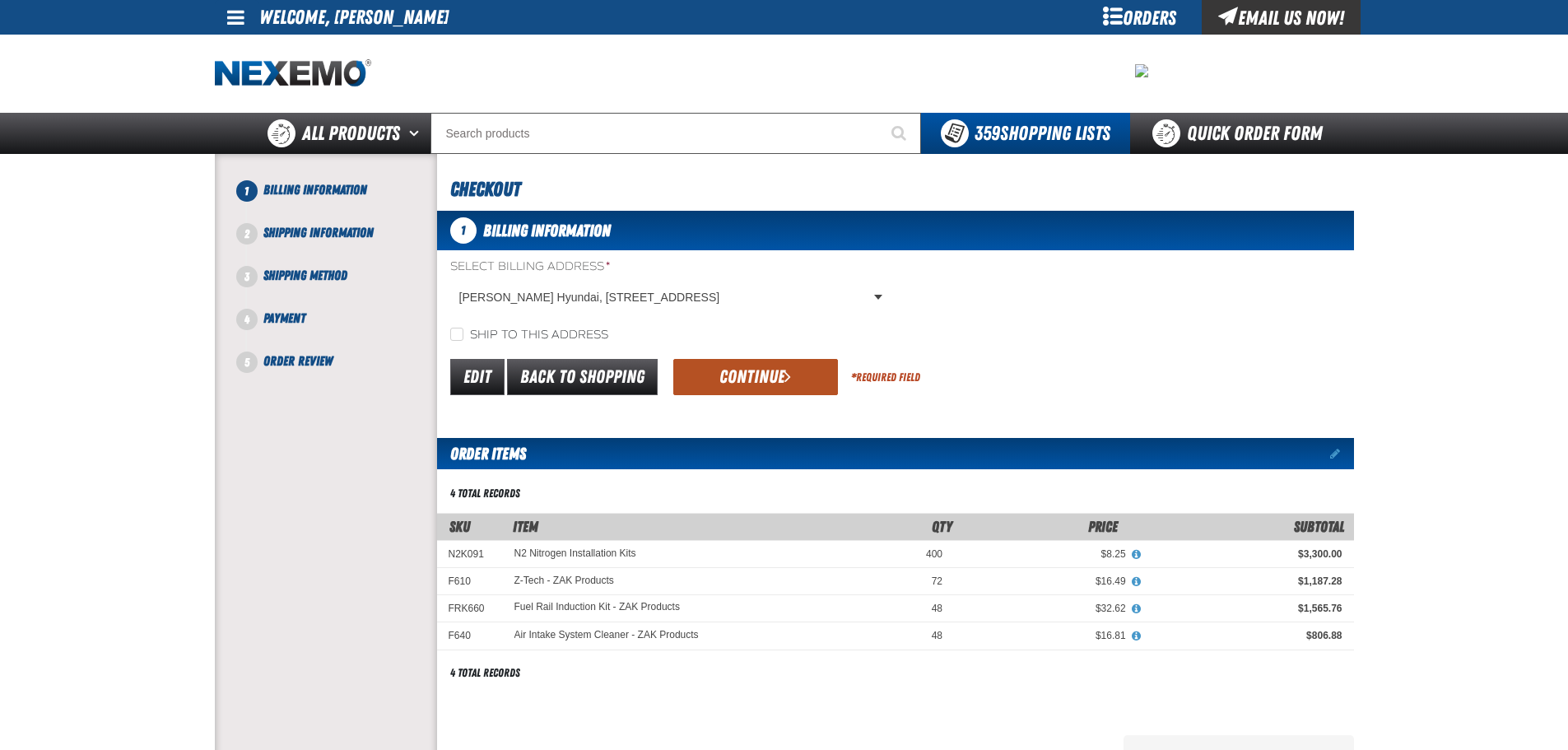
click at [748, 371] on button "Continue" at bounding box center [755, 376] width 165 height 36
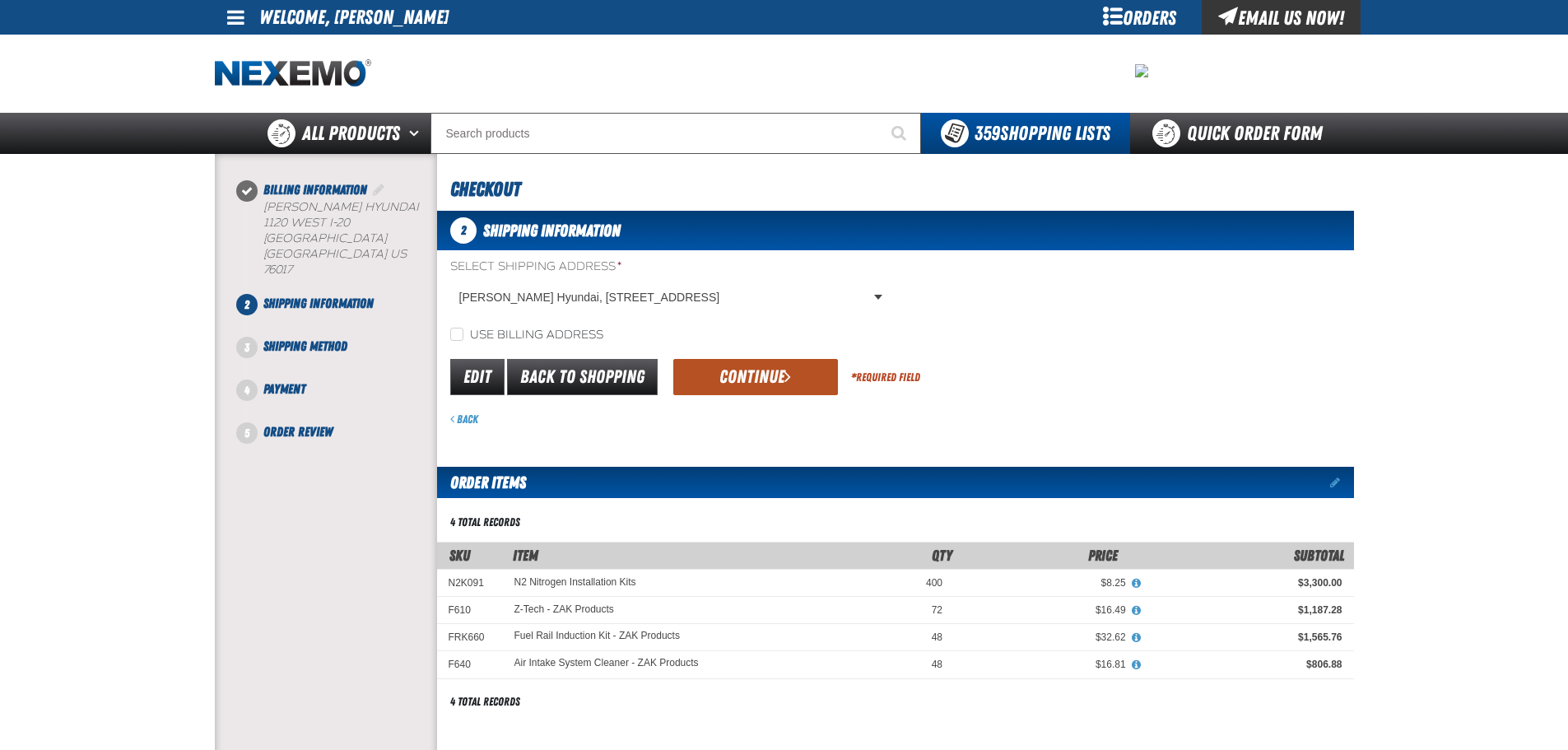
click at [737, 379] on button "Continue" at bounding box center [755, 376] width 165 height 36
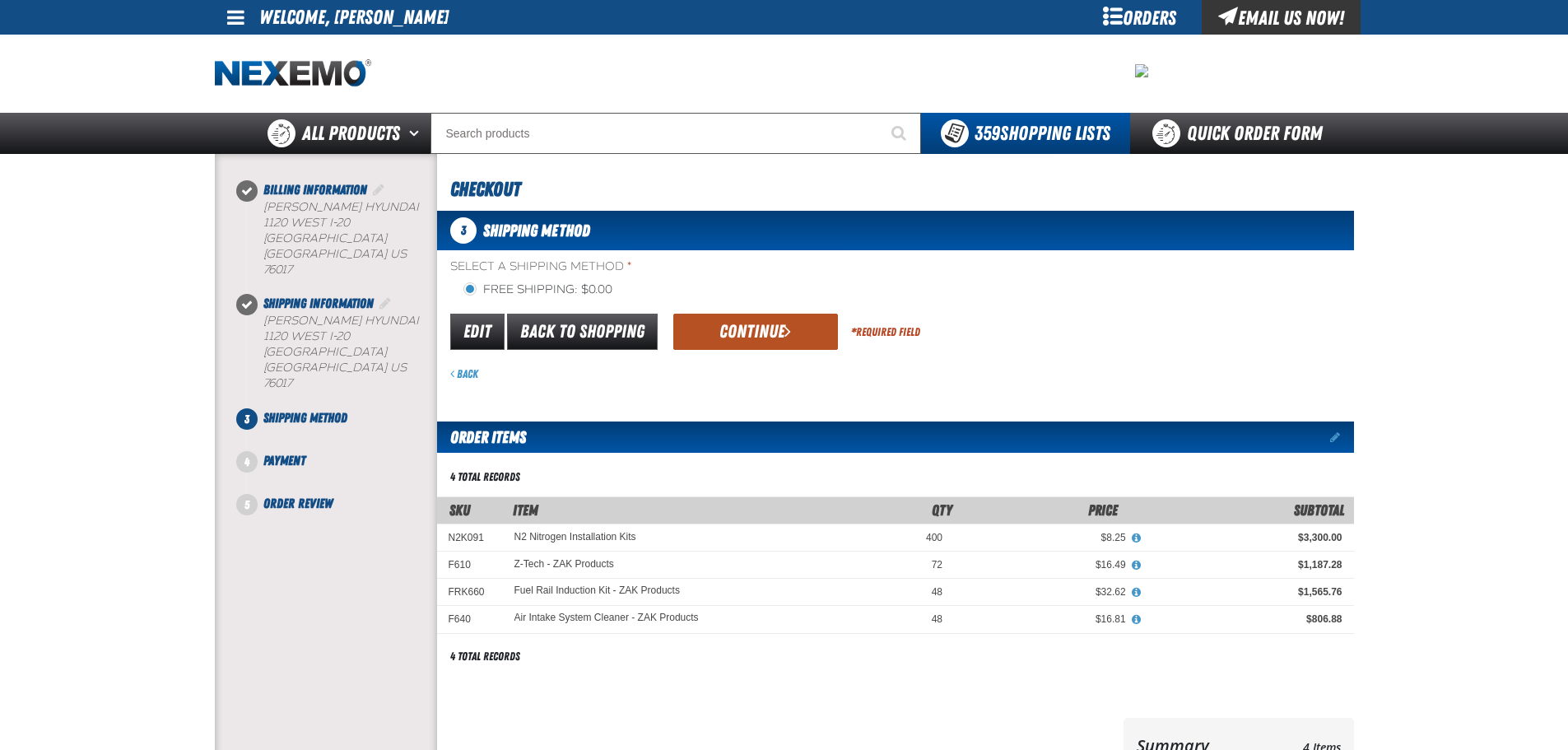
click at [740, 343] on button "Continue" at bounding box center [755, 331] width 165 height 36
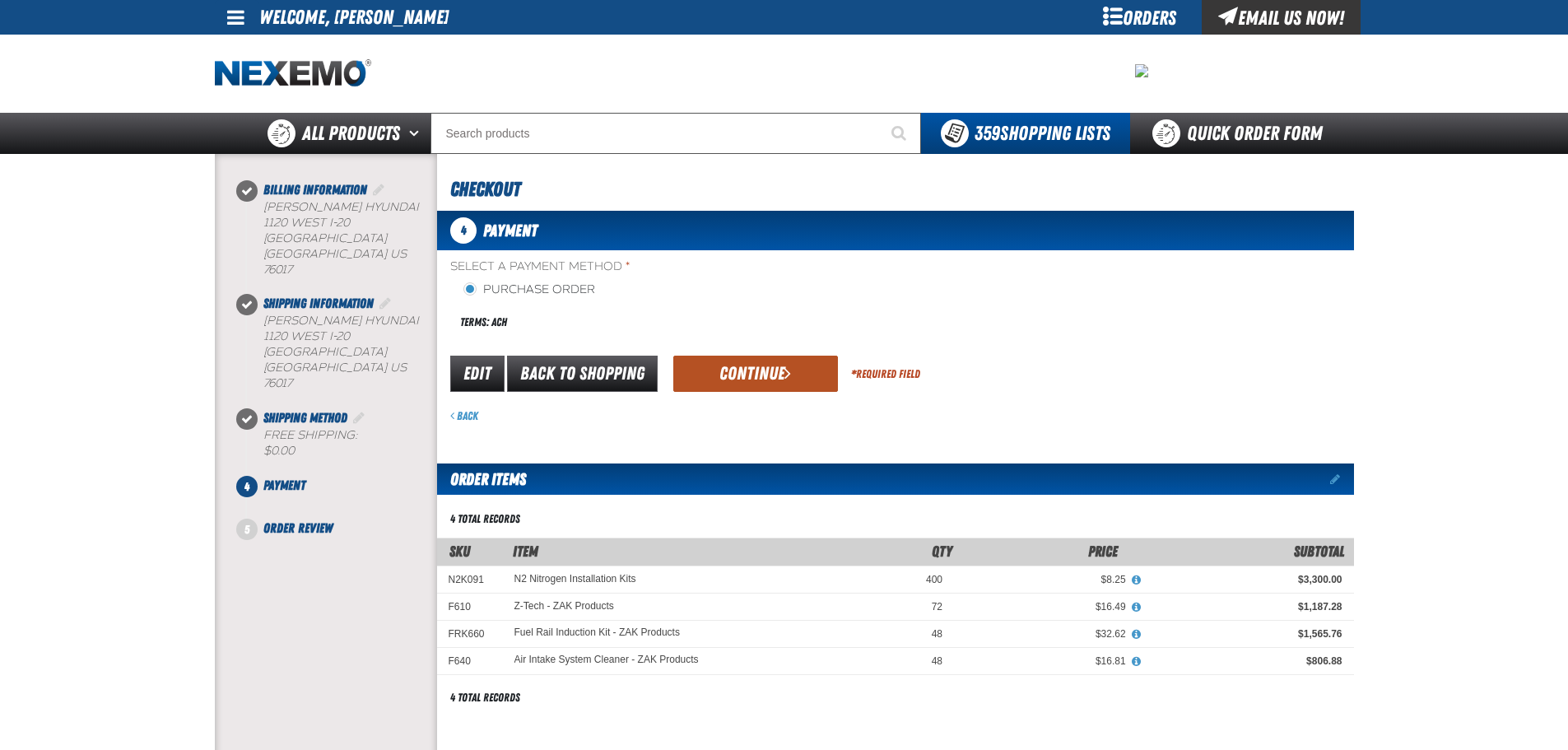
click at [738, 373] on button "Continue" at bounding box center [755, 374] width 165 height 36
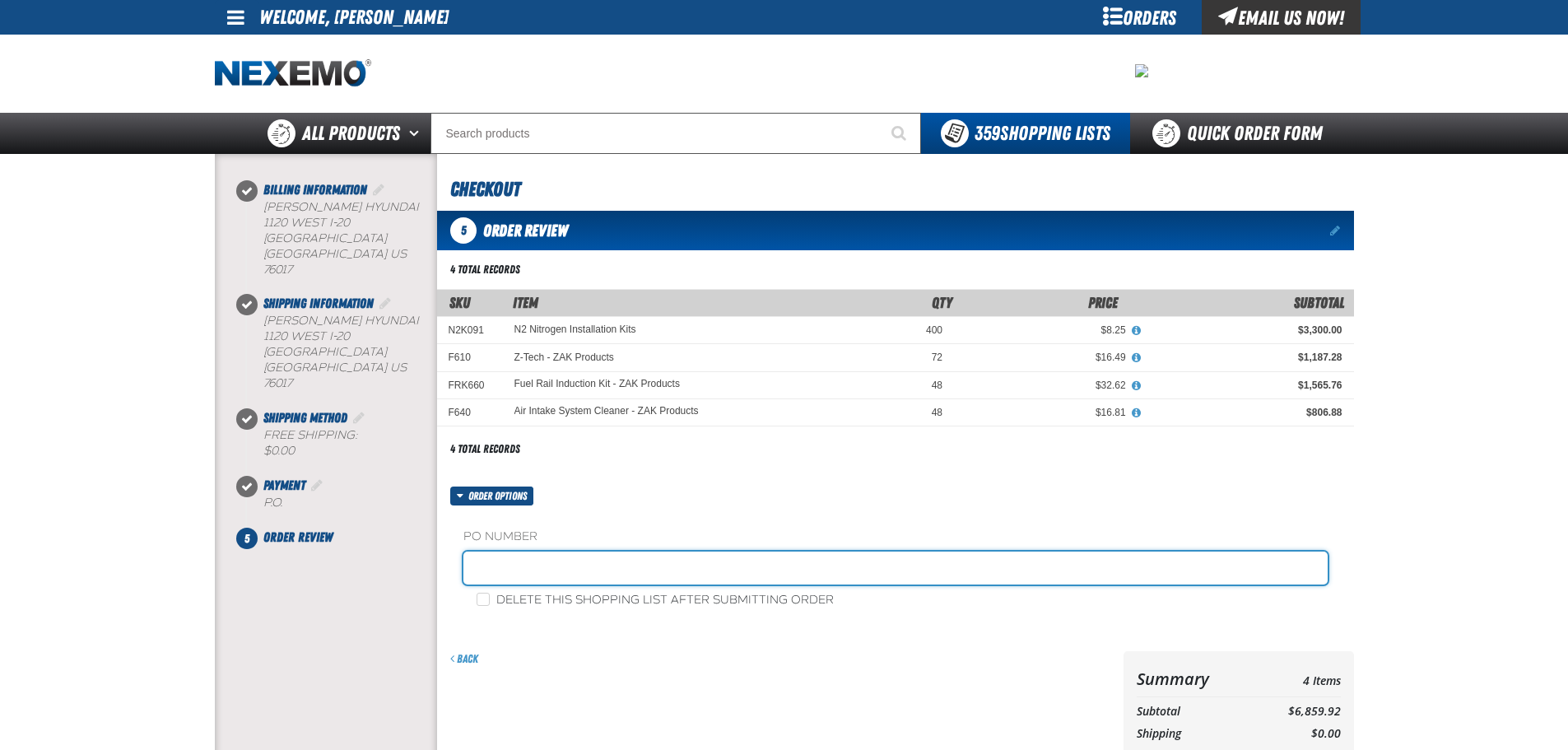
click at [568, 567] on input "text" at bounding box center [895, 568] width 864 height 33
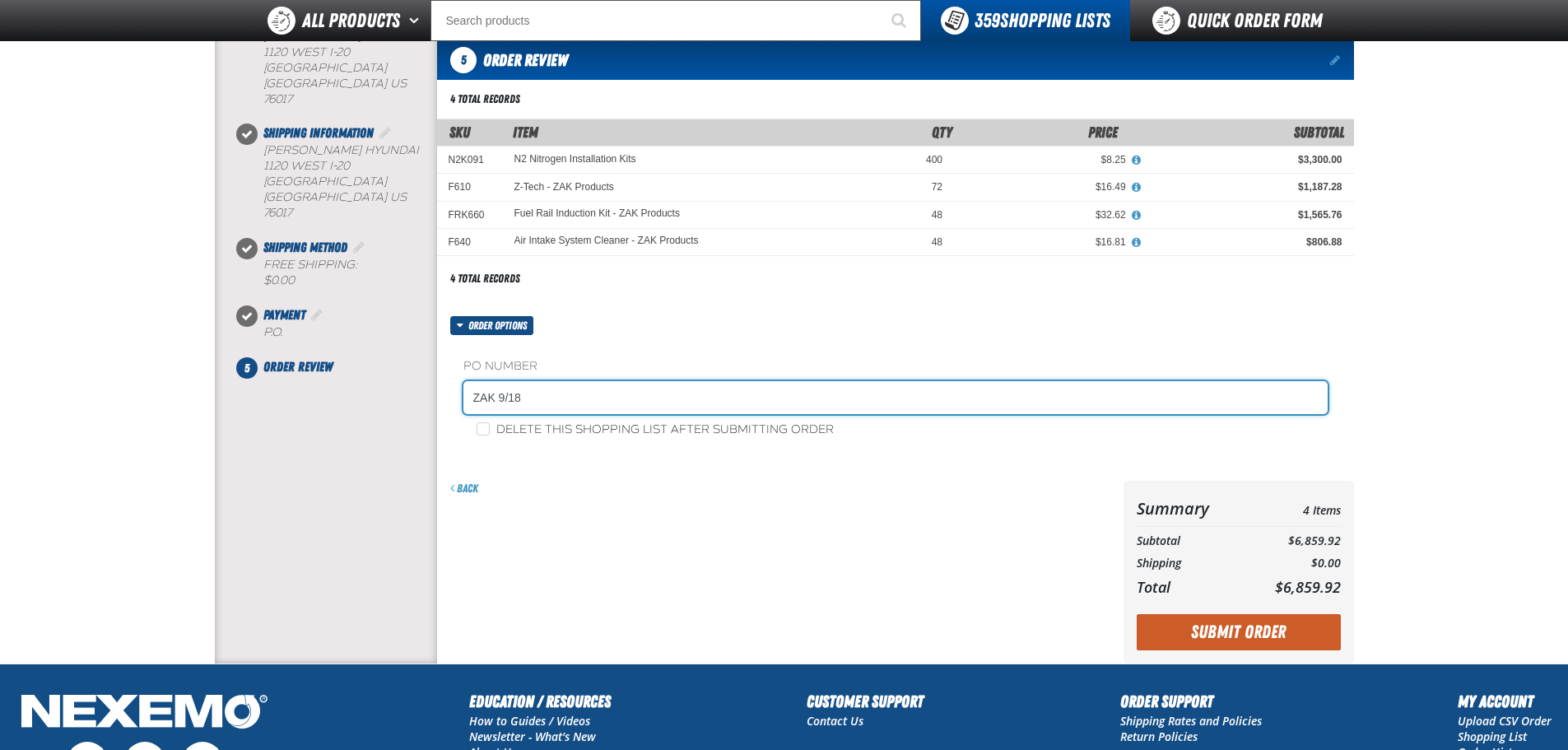
scroll to position [247, 0]
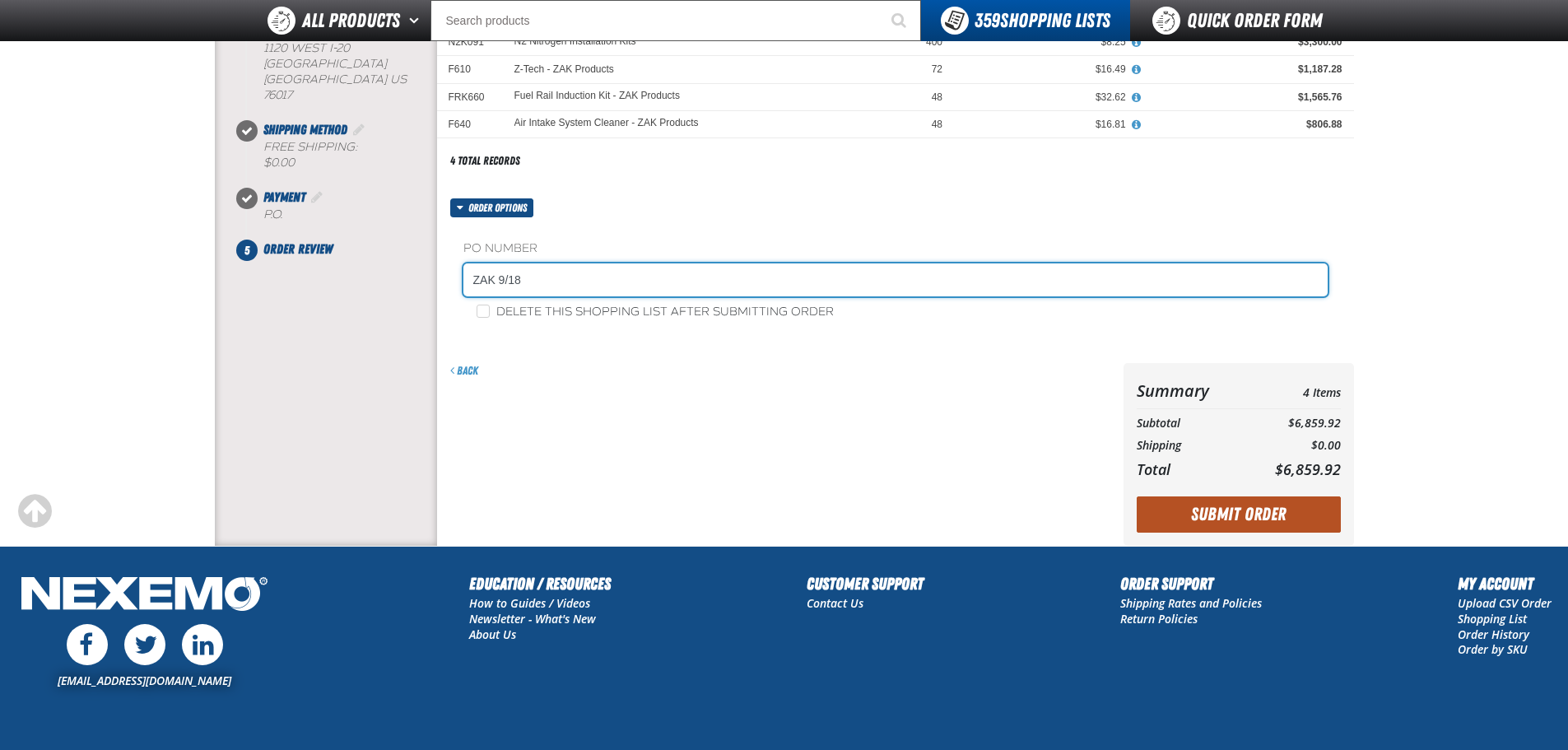
type input "ZAK 9/18"
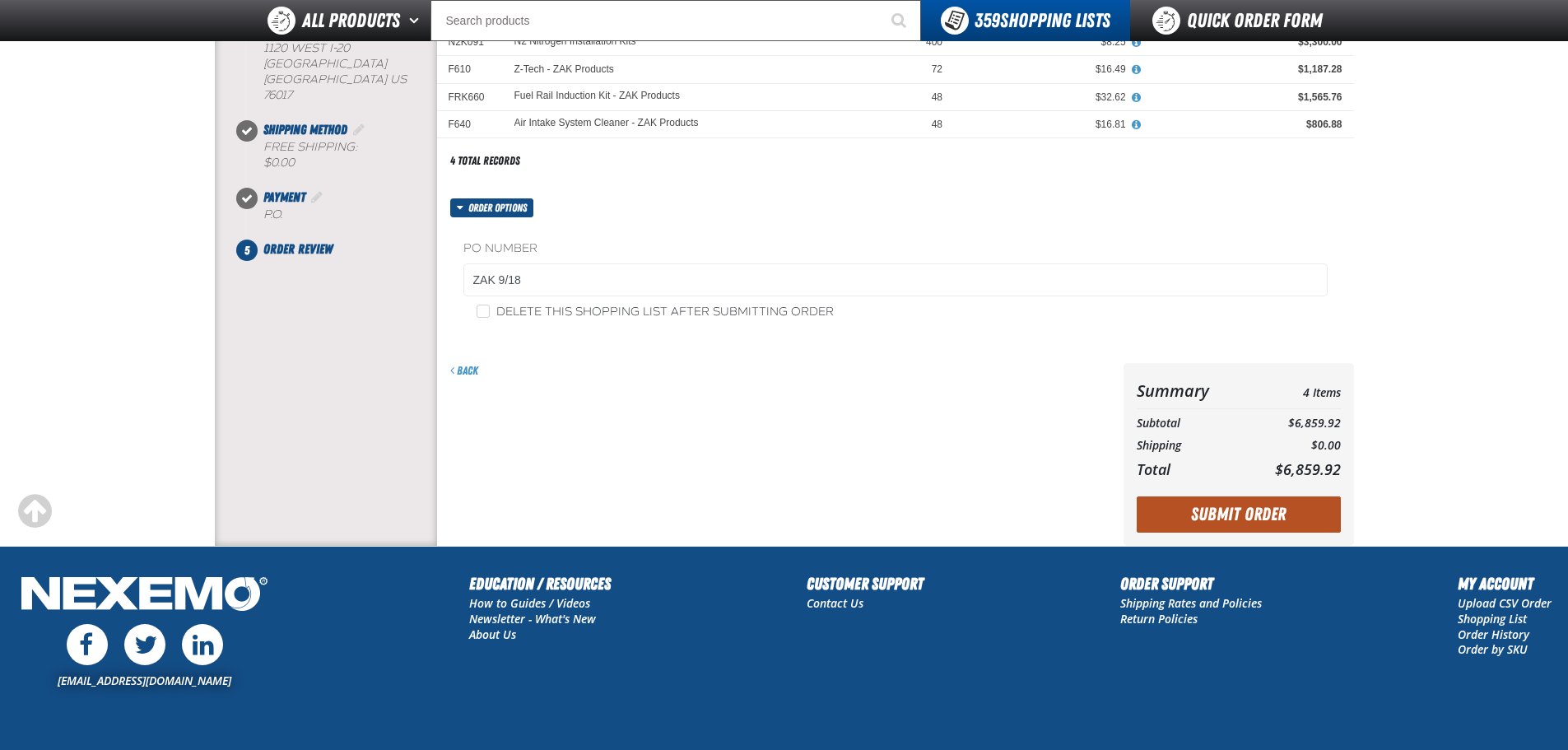
click at [1244, 510] on button "Submit Order" at bounding box center [1239, 514] width 204 height 36
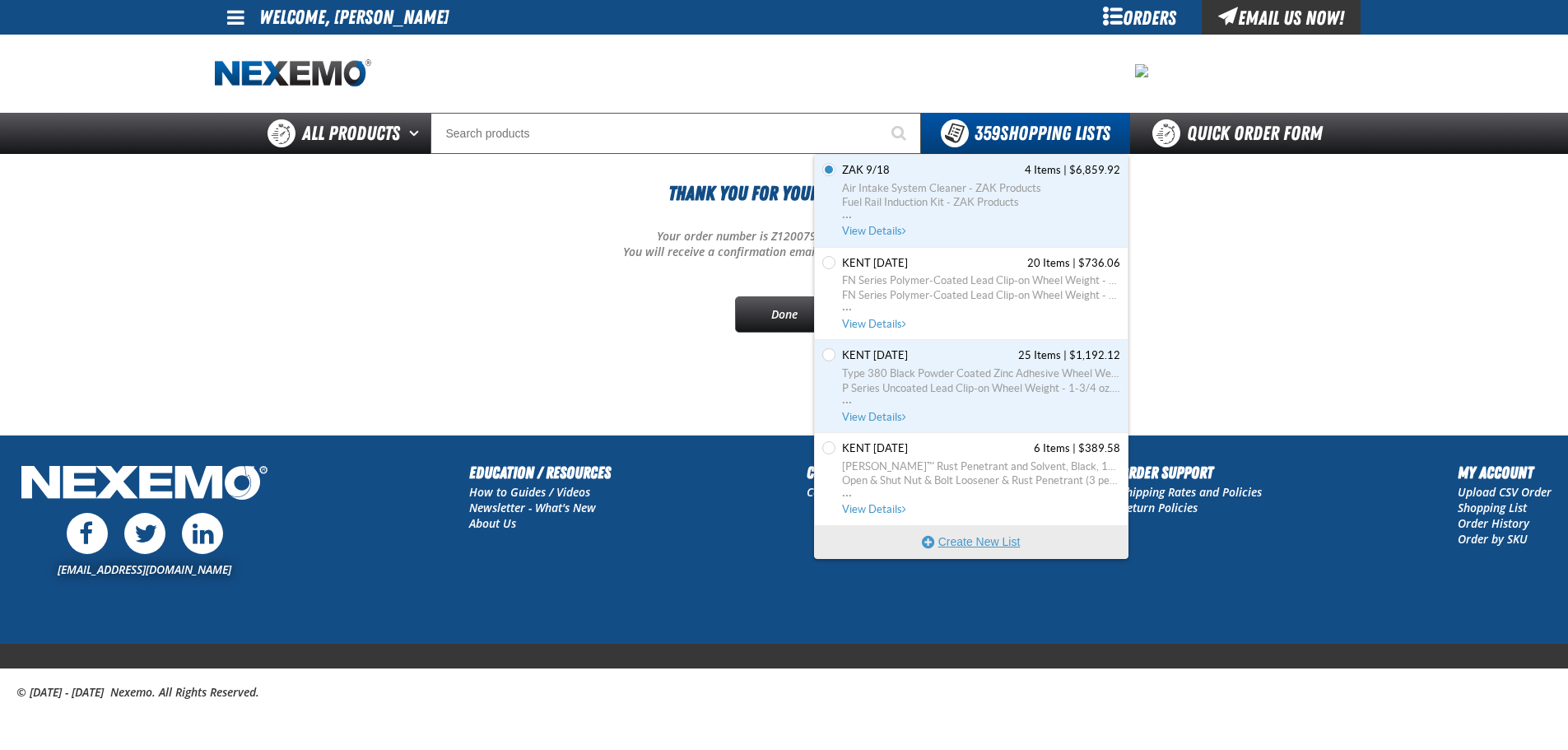
click at [927, 551] on button "Create New List" at bounding box center [971, 541] width 312 height 33
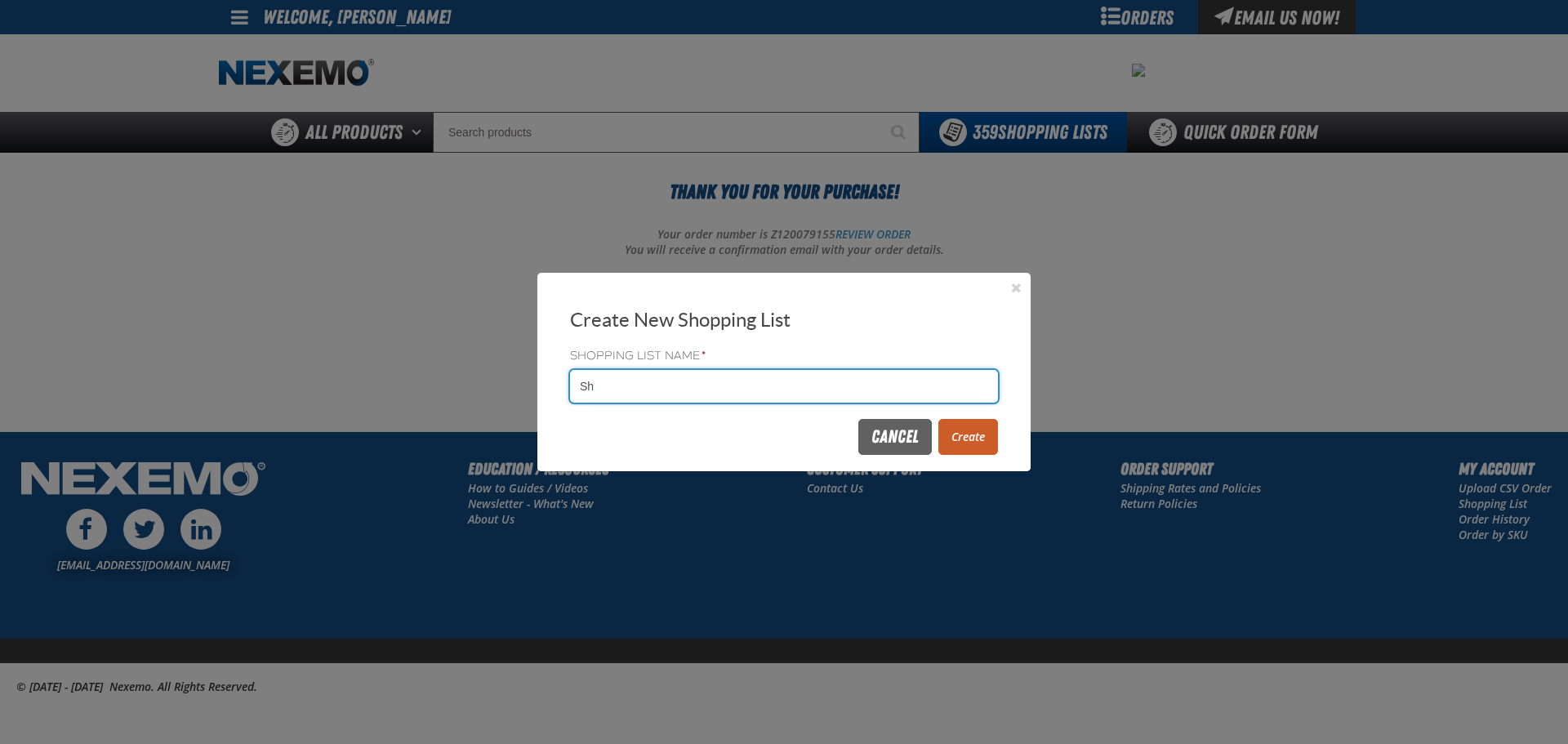
type input "S"
type input "TINT 9/18"
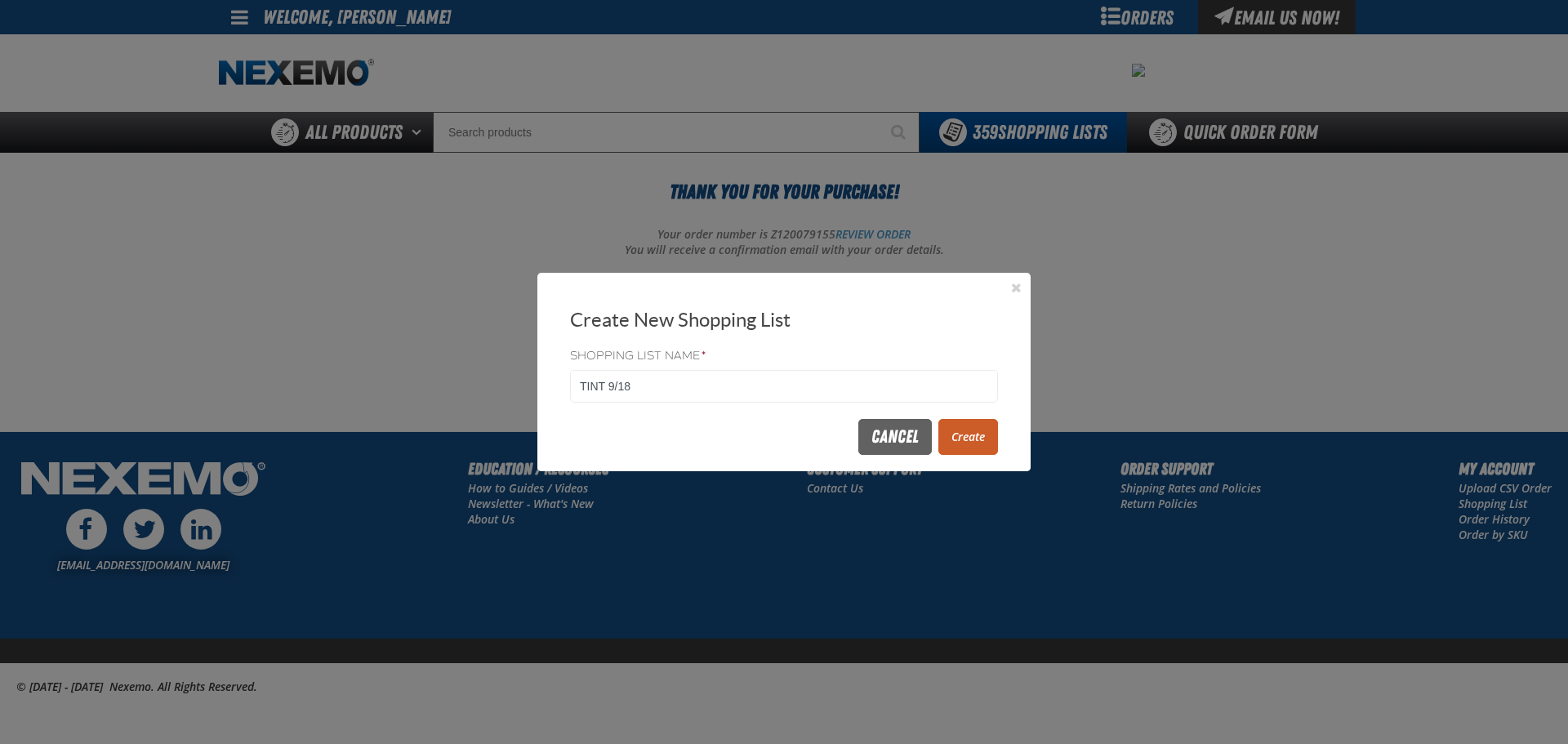
click at [978, 439] on button "Create" at bounding box center [968, 437] width 60 height 36
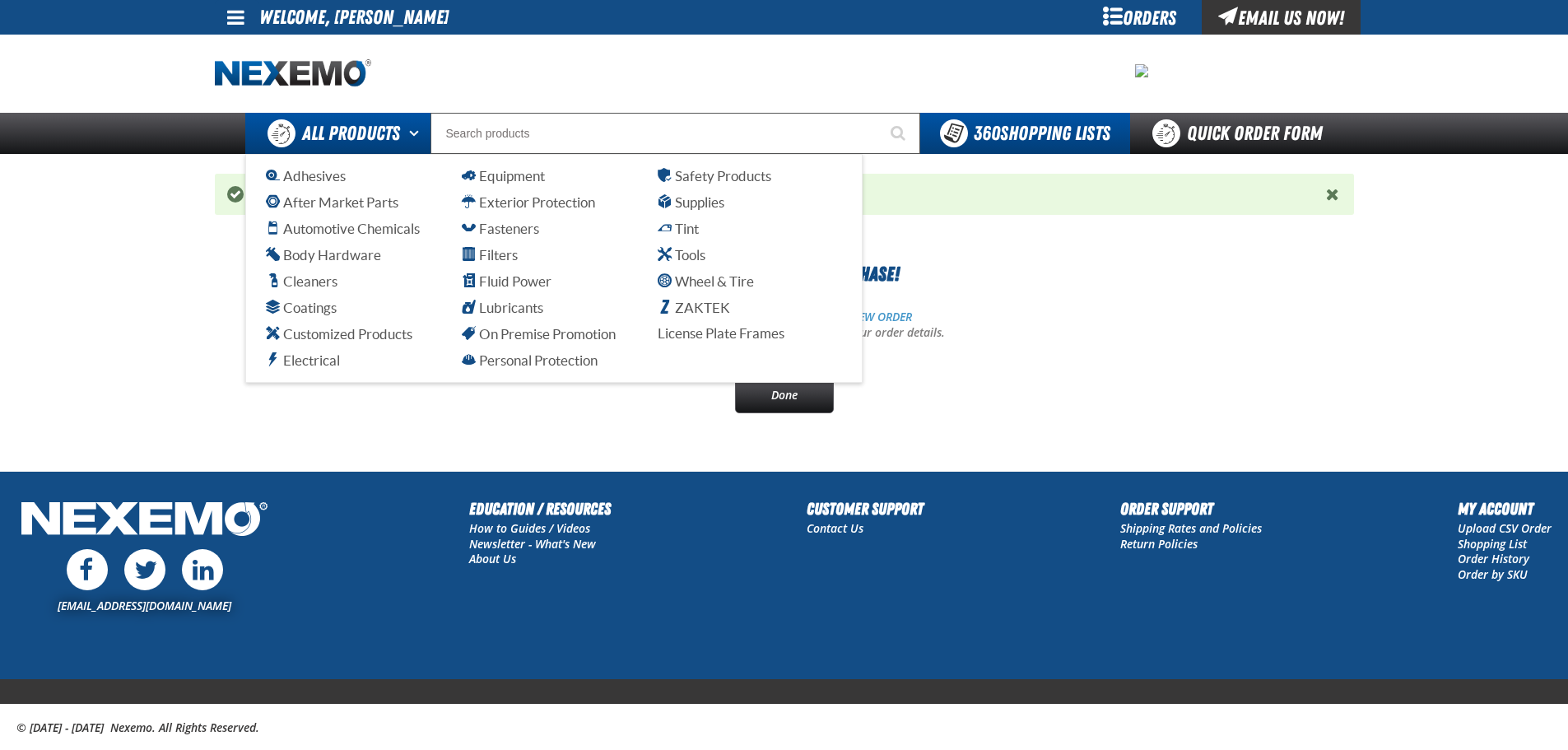
click at [673, 219] on link "Tint" at bounding box center [749, 229] width 184 height 20
click at [678, 226] on span "Tint" at bounding box center [678, 229] width 41 height 16
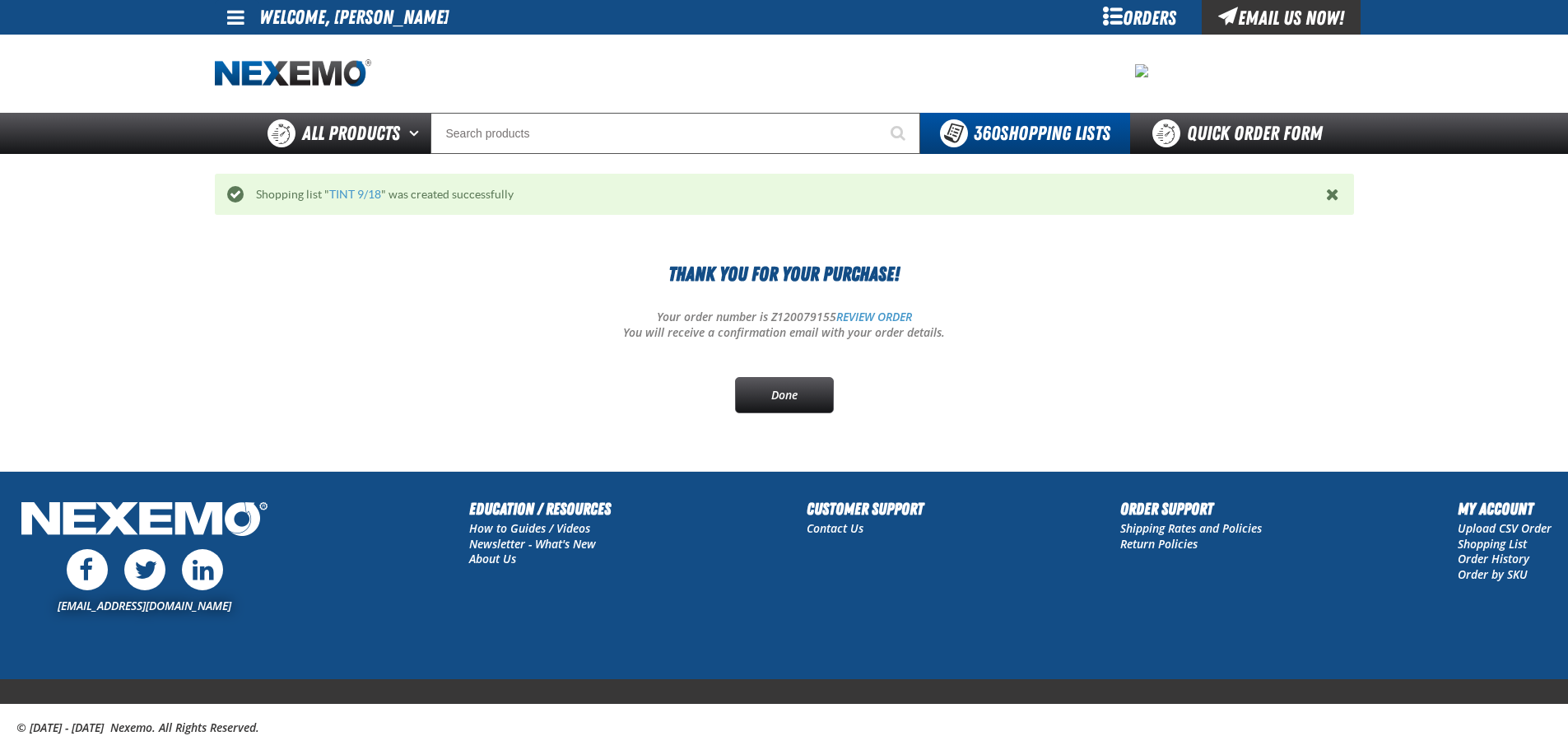
click at [152, 397] on main "Thank You For Your Purchase! Your order number is Z120079155 REVIEW ORDER You w…" at bounding box center [784, 353] width 1568 height 237
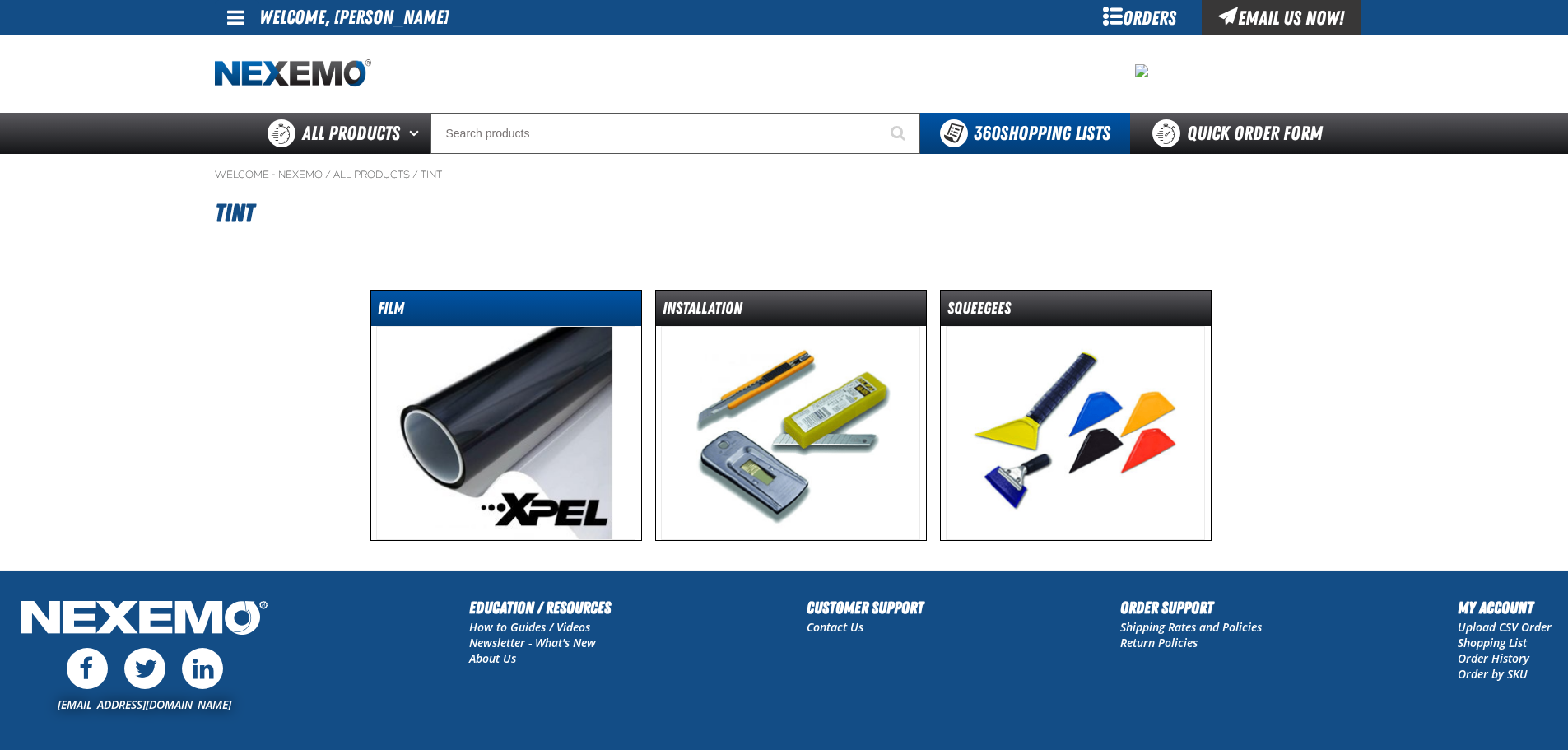
click at [527, 298] on dt "Film" at bounding box center [507, 311] width 270 height 29
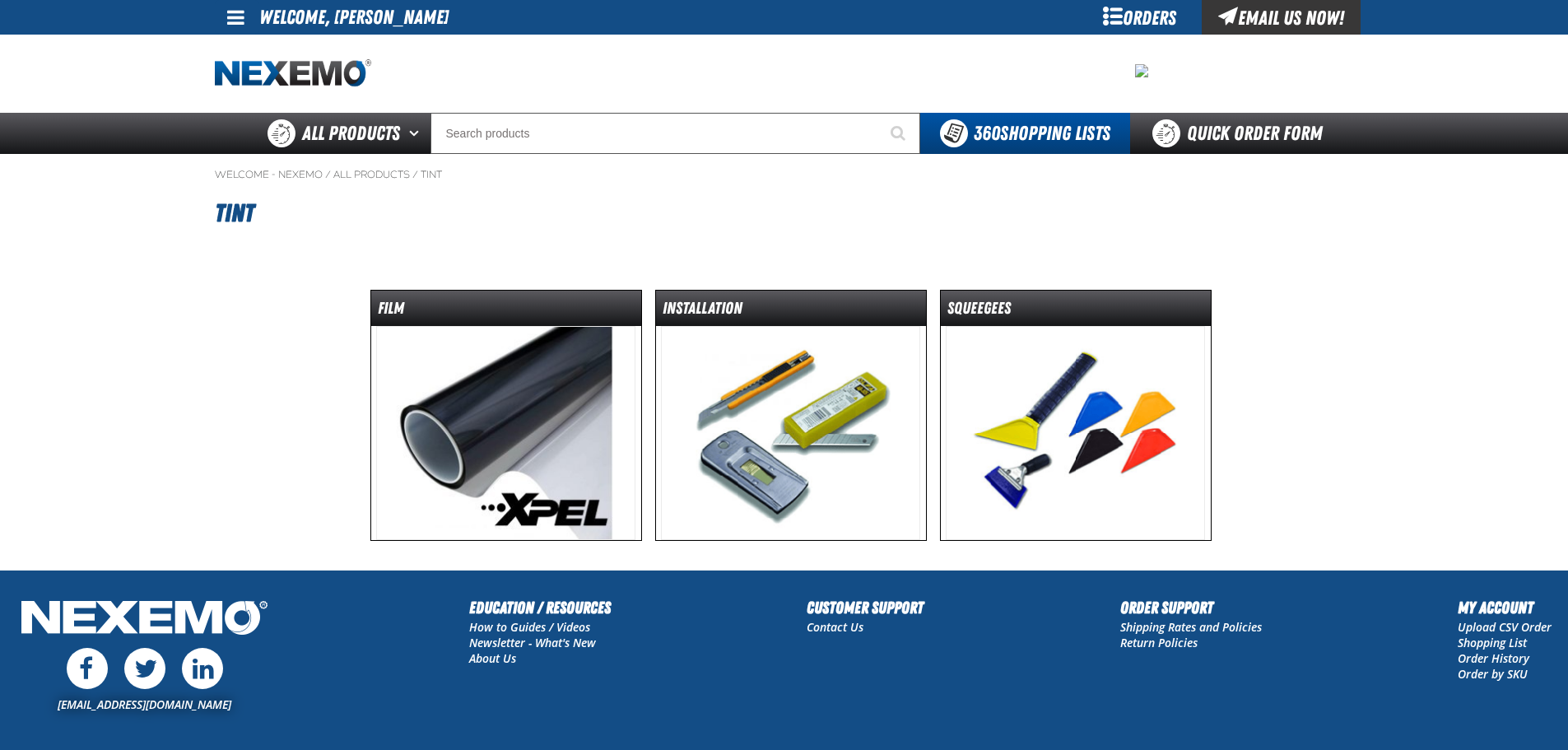
click at [177, 382] on main "Welcome - Nexemo / All Products / Tint" at bounding box center [784, 362] width 1568 height 416
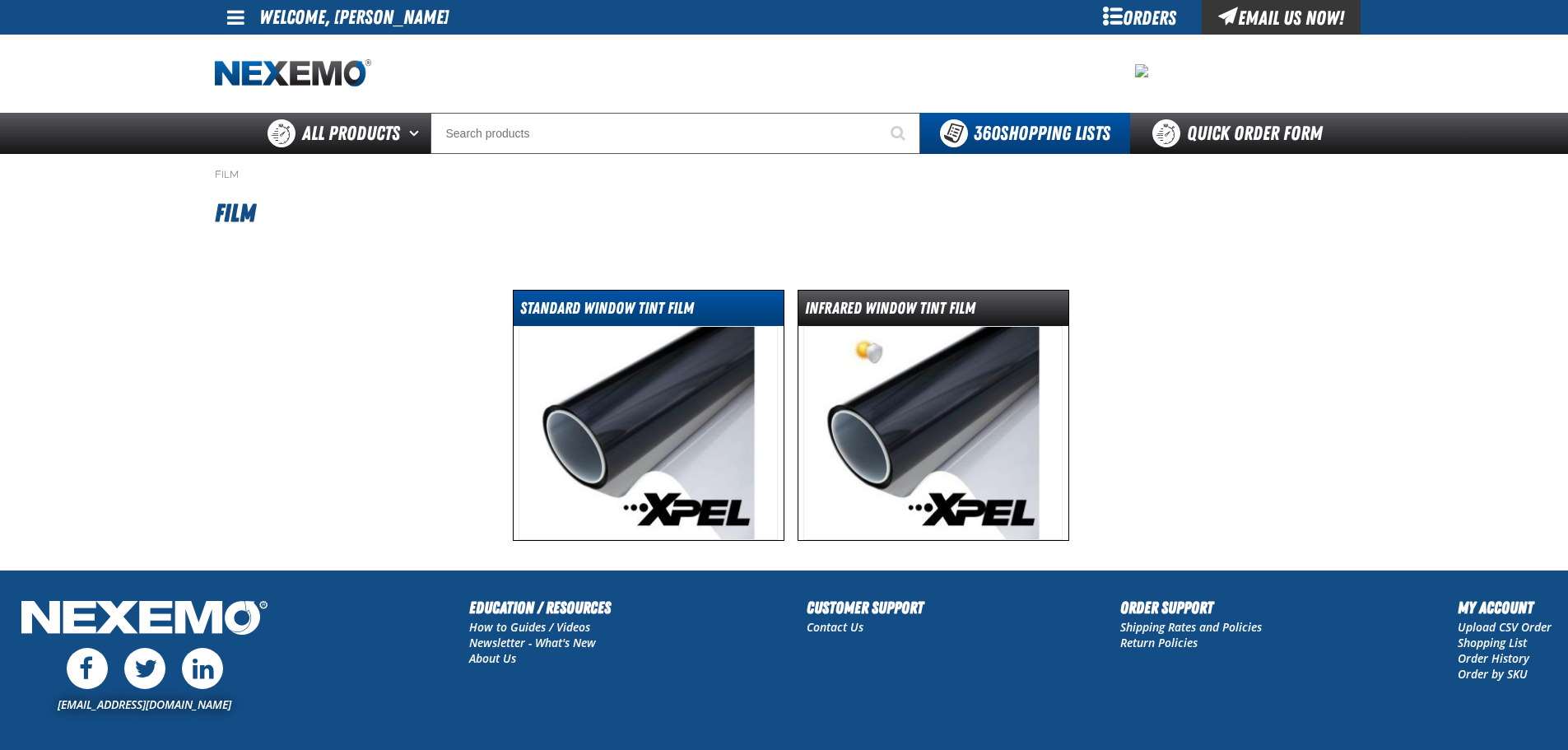
click at [577, 299] on dt "Standard Window Tint Film" at bounding box center [648, 311] width 270 height 29
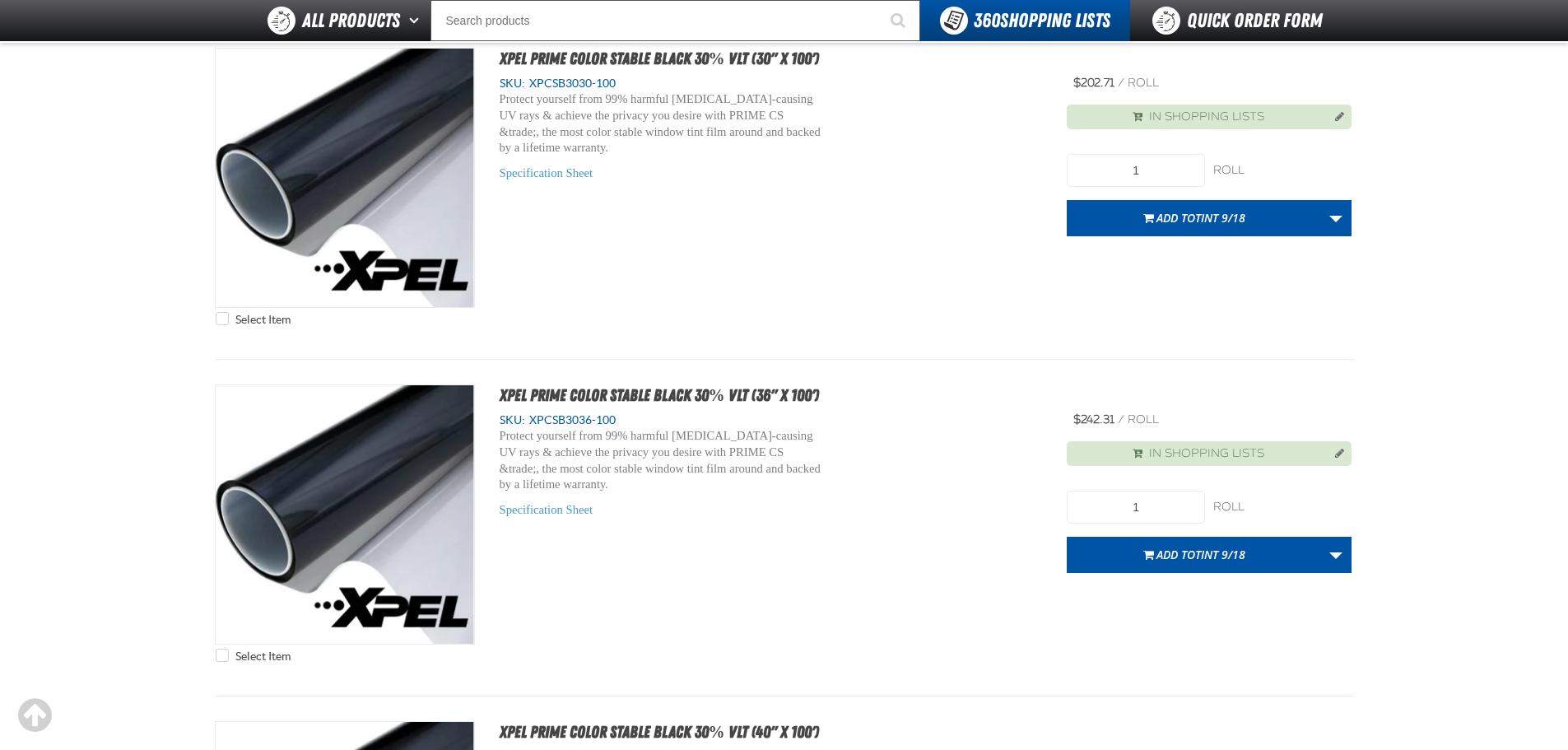
scroll to position [4693, 0]
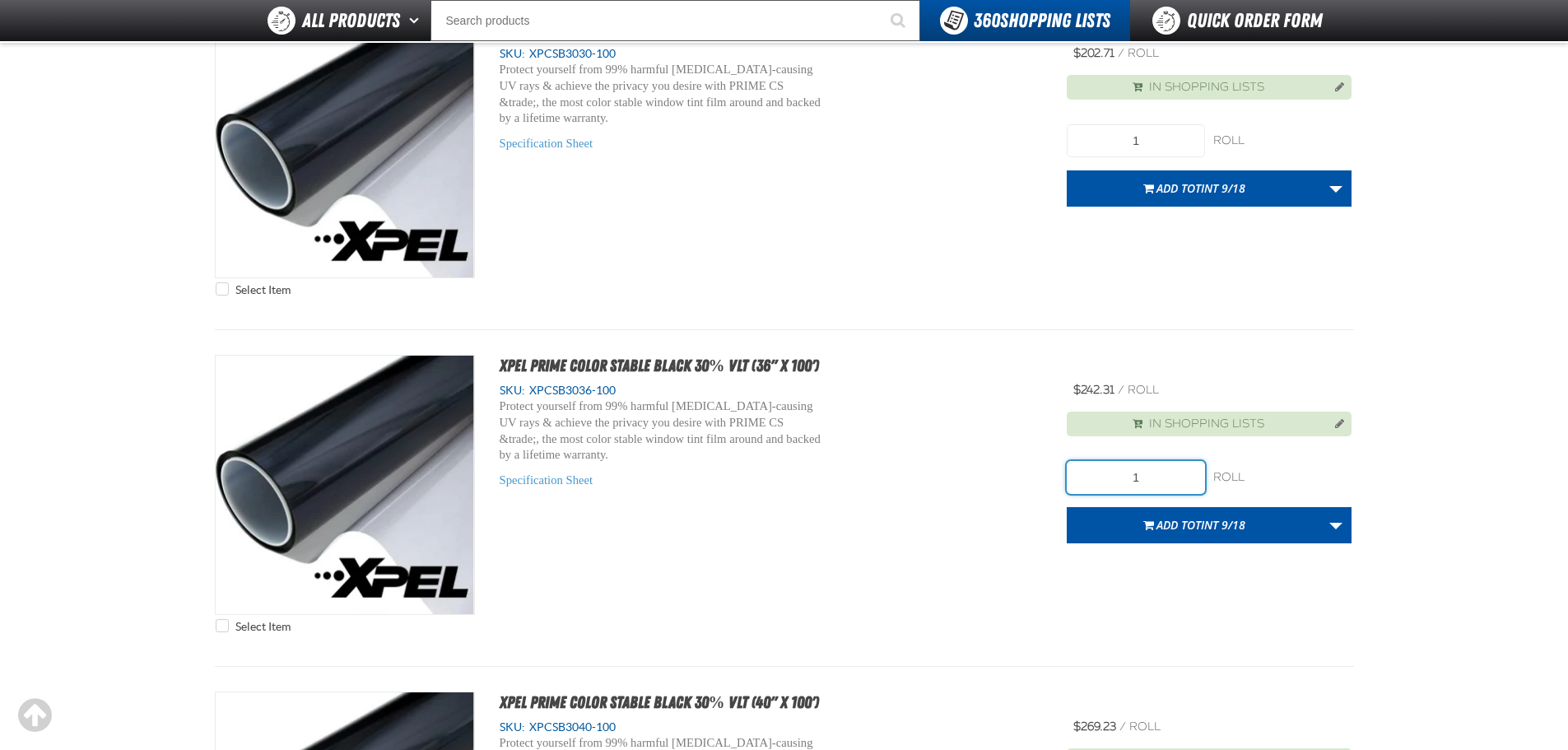
drag, startPoint x: 1053, startPoint y: 479, endPoint x: 1045, endPoint y: 482, distance: 8.5
click at [1045, 482] on div "Select Item XPEL PRIME Color Stable Black 30% VLT (36" x 100') SKU: XPCSB3036-1…" at bounding box center [784, 498] width 1139 height 287
type input "12"
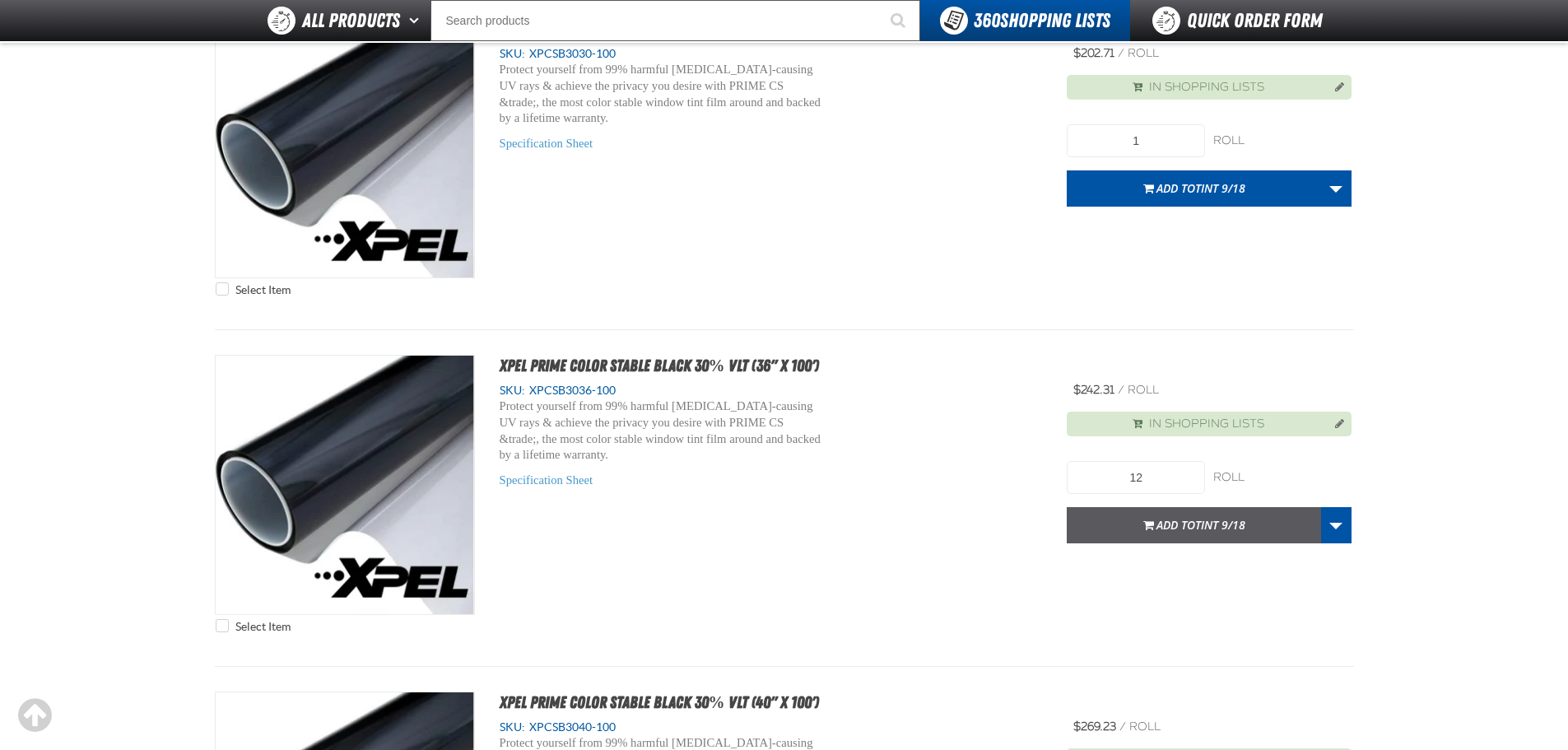
click at [1118, 519] on button "Add to TINT 9/18" at bounding box center [1194, 525] width 254 height 36
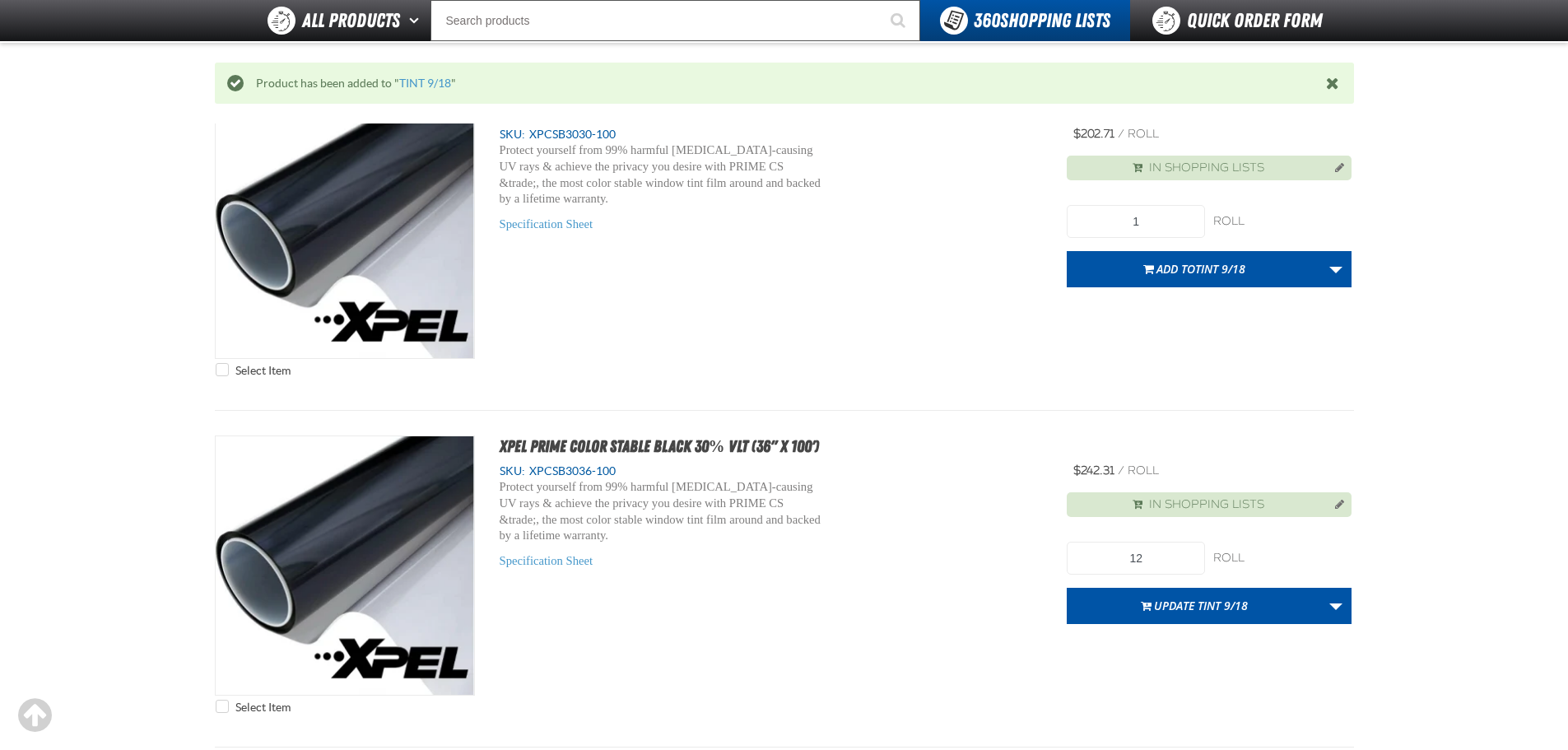
scroll to position [4773, 0]
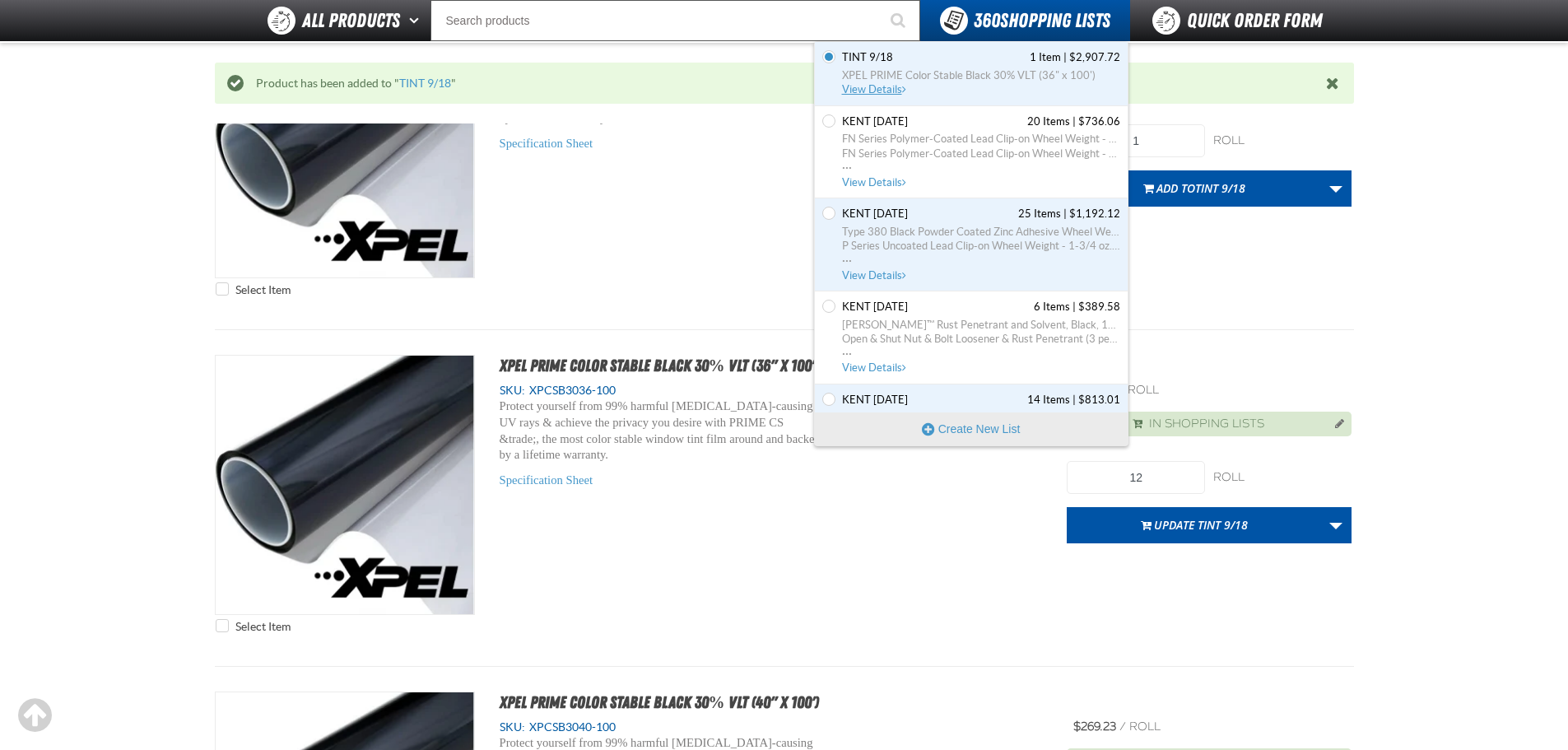
click at [894, 94] on span "View Details" at bounding box center [876, 89] width 67 height 13
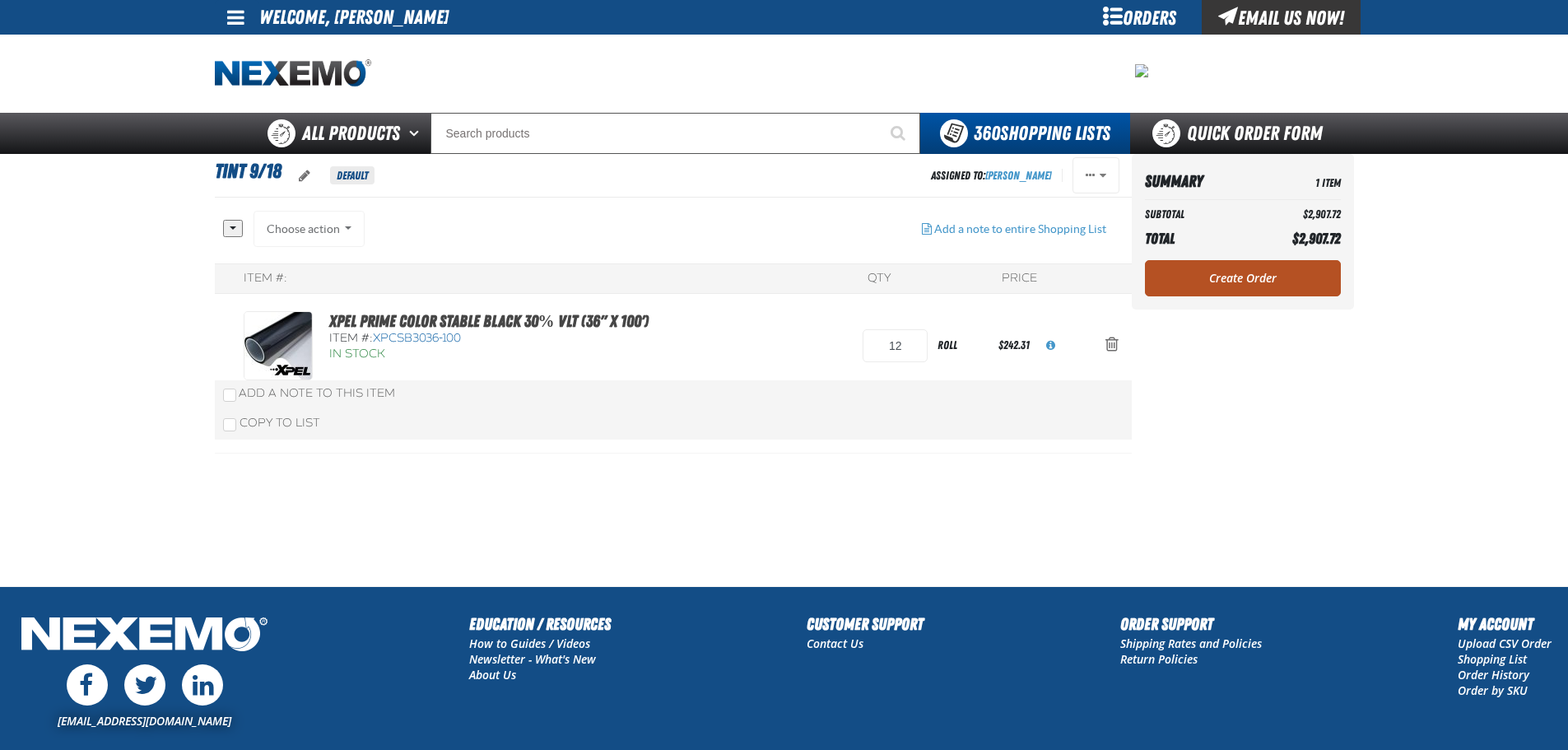
click at [1277, 266] on link "Create Order" at bounding box center [1243, 278] width 196 height 36
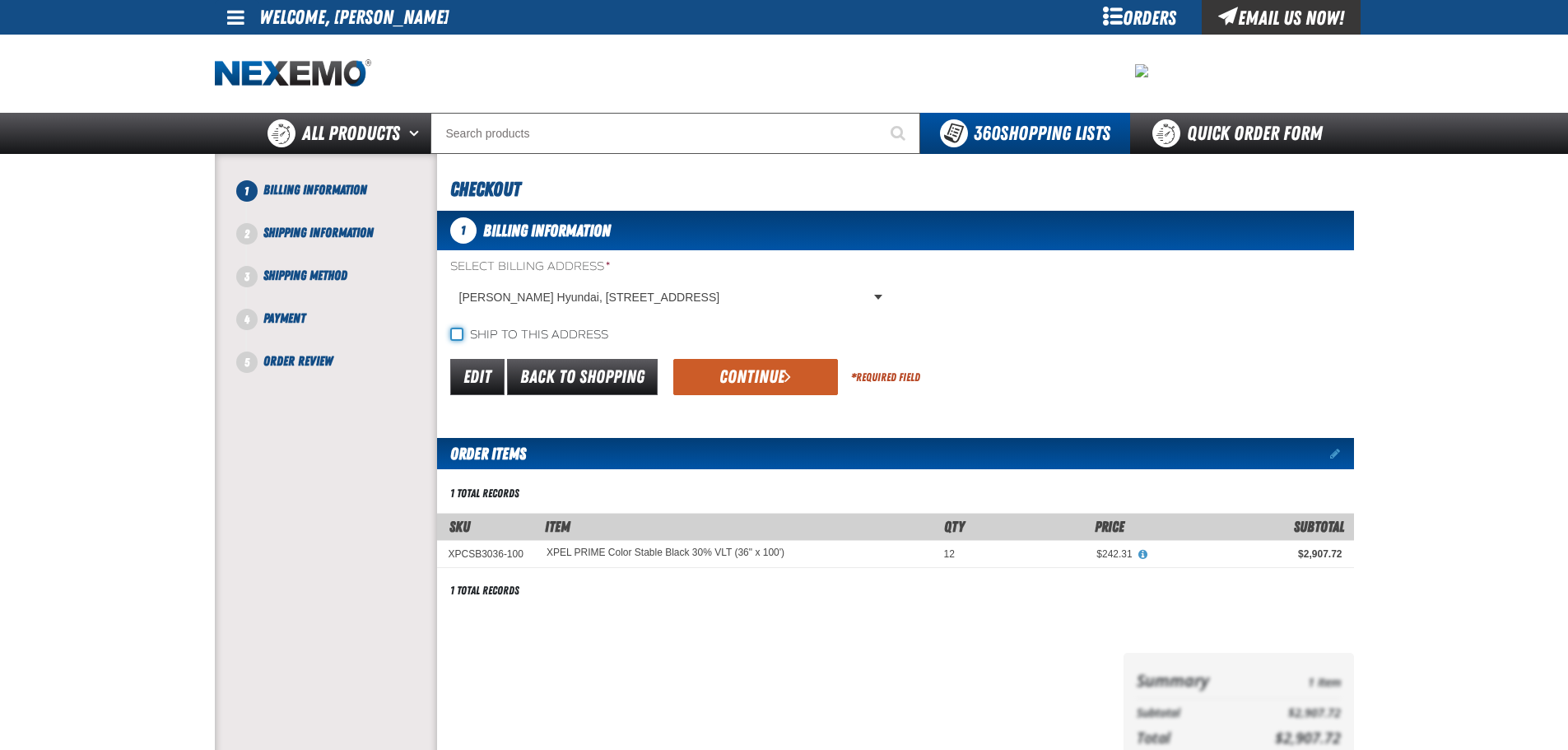
drag, startPoint x: 458, startPoint y: 338, endPoint x: 467, endPoint y: 335, distance: 9.5
click at [458, 338] on input "Ship to this address" at bounding box center [456, 333] width 13 height 13
checkbox input "true"
click at [740, 367] on button "Continue" at bounding box center [755, 376] width 165 height 36
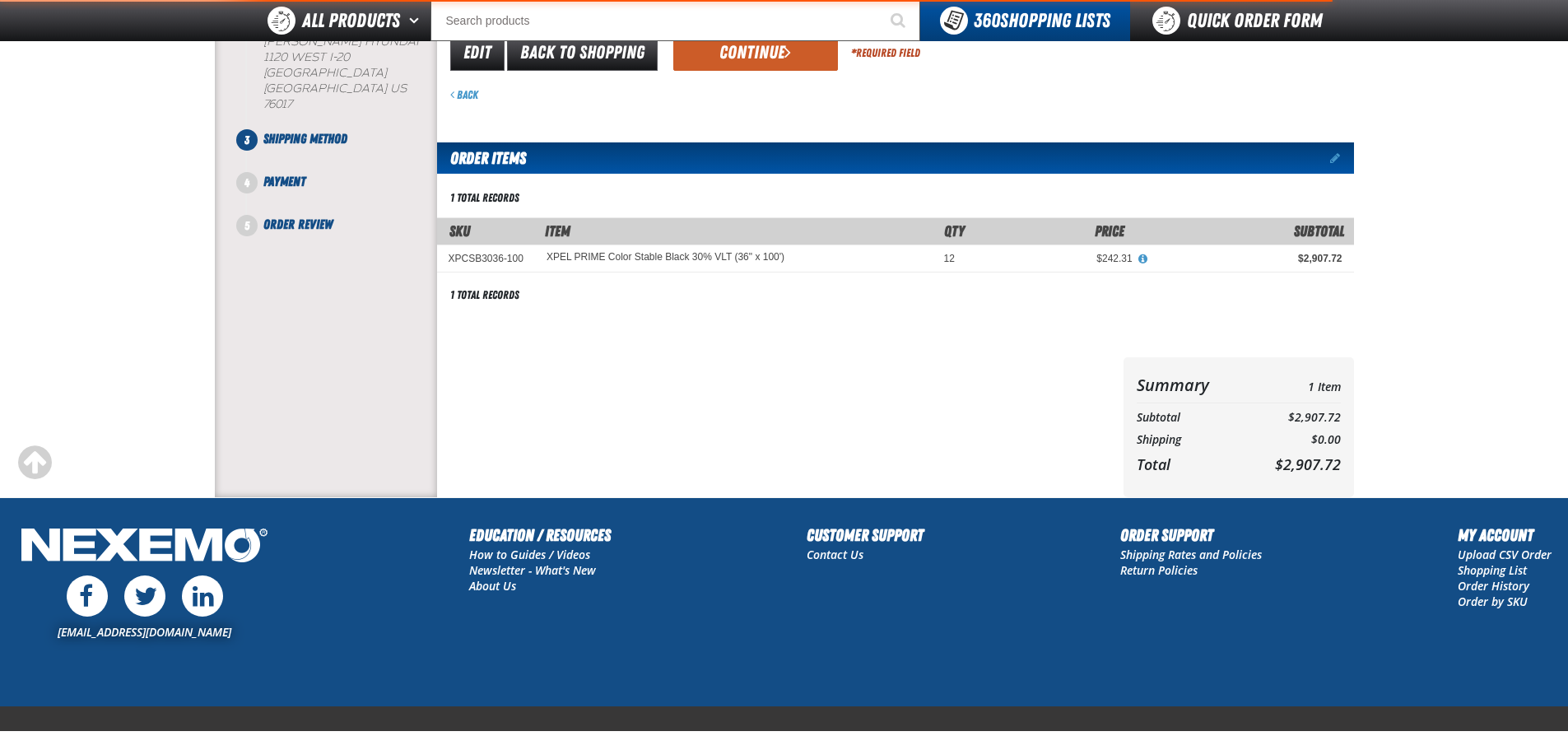
scroll to position [136, 0]
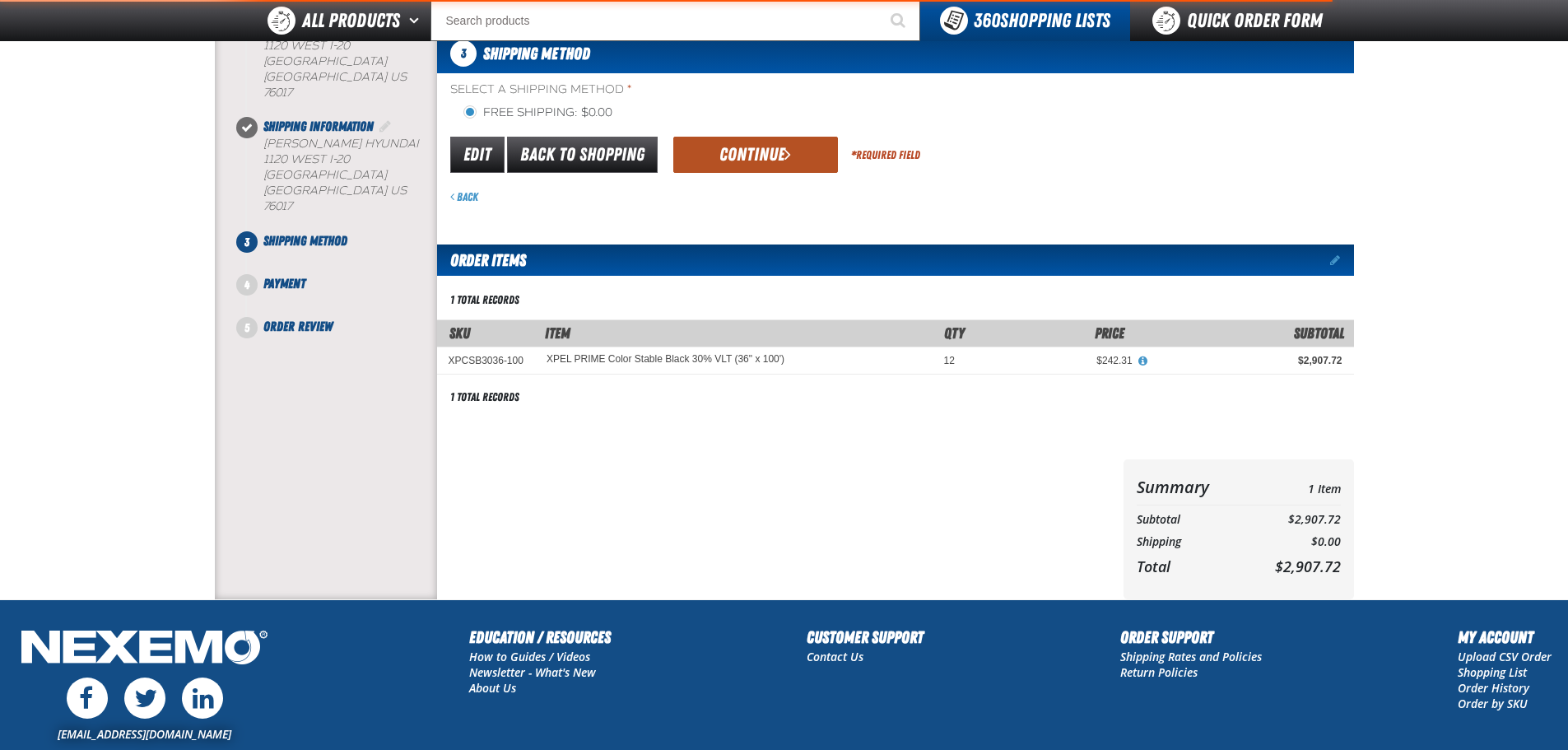
click at [745, 168] on button "Continue" at bounding box center [755, 155] width 165 height 36
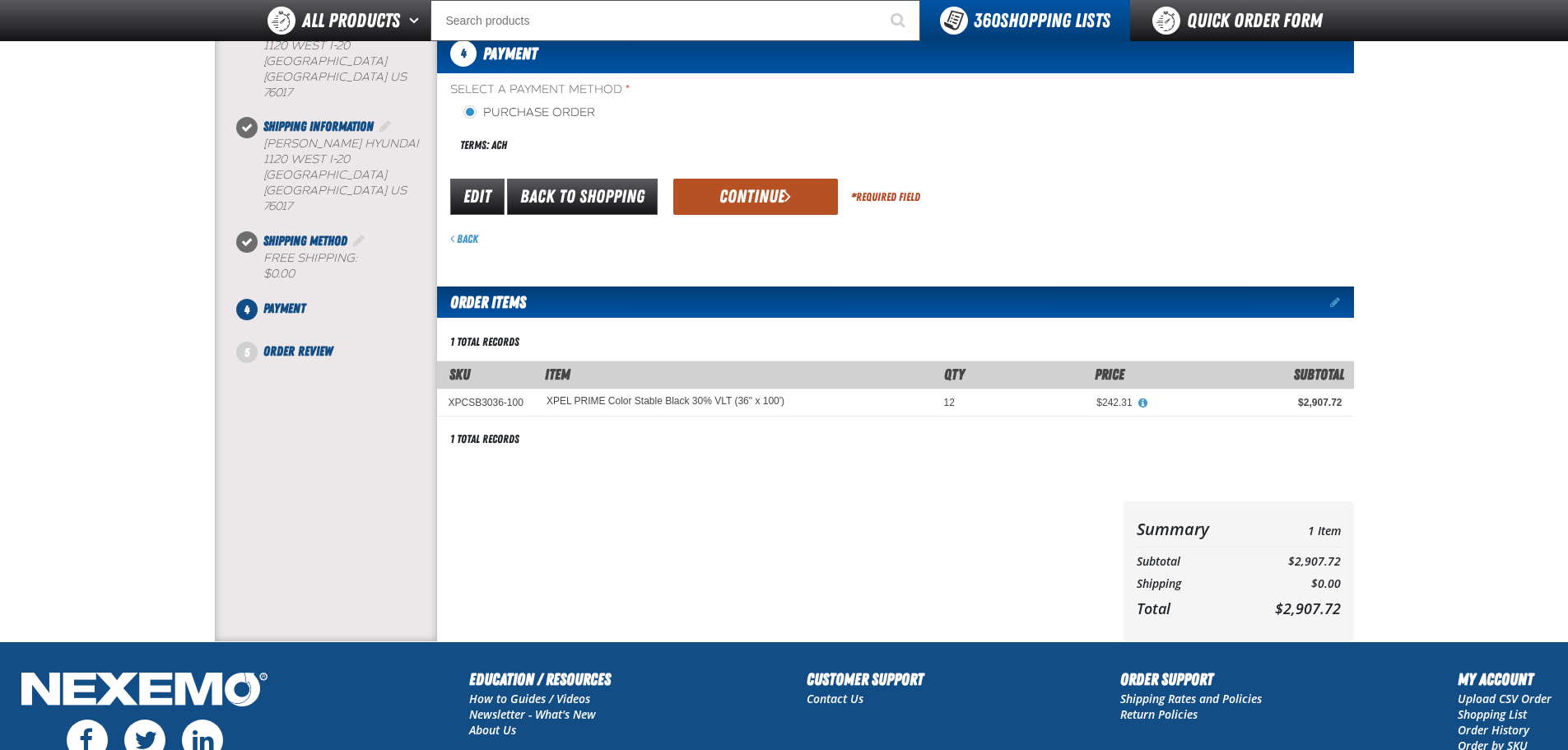
click at [773, 188] on button "Continue" at bounding box center [755, 196] width 165 height 36
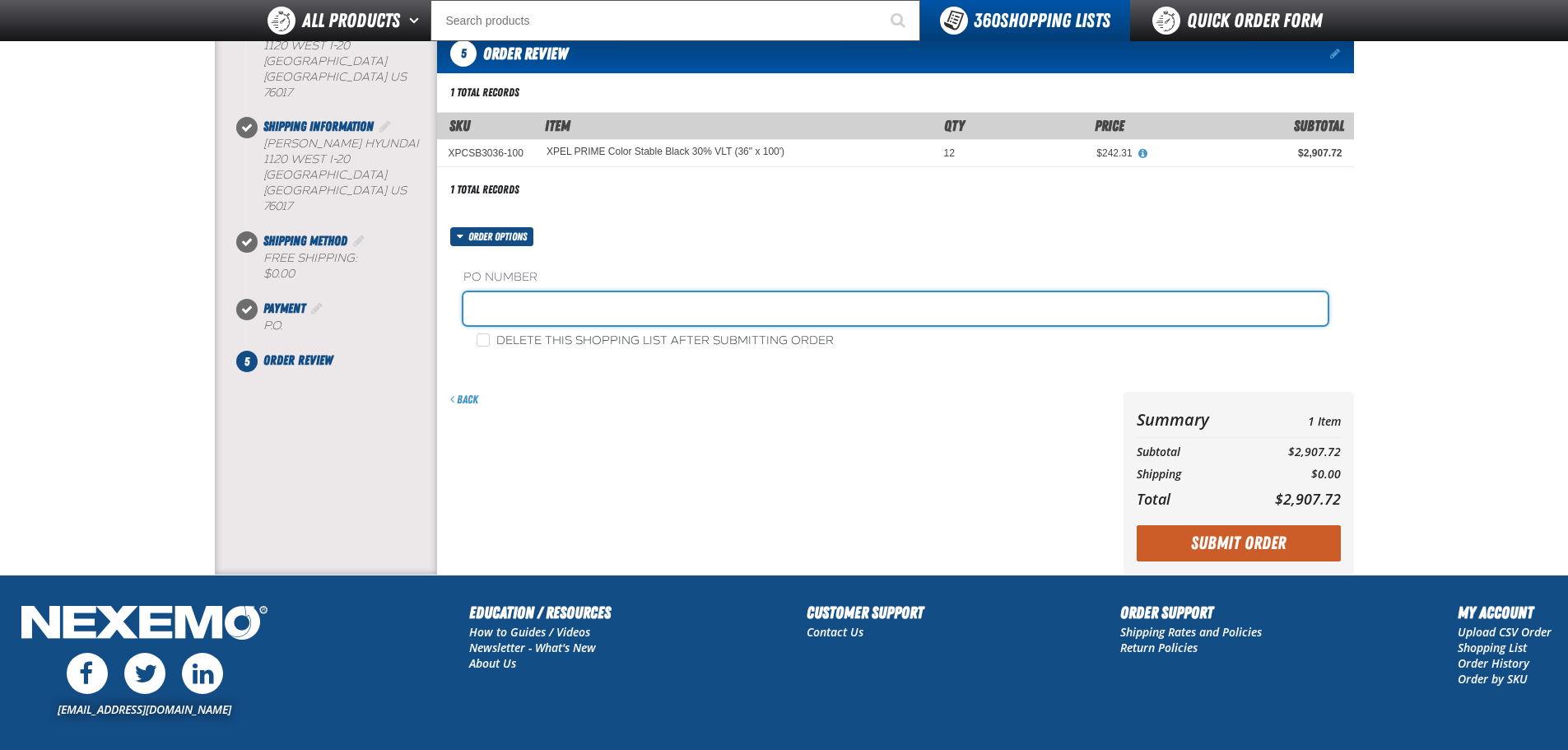
click at [573, 307] on input "text" at bounding box center [895, 308] width 864 height 33
type input "TINT 9/18"
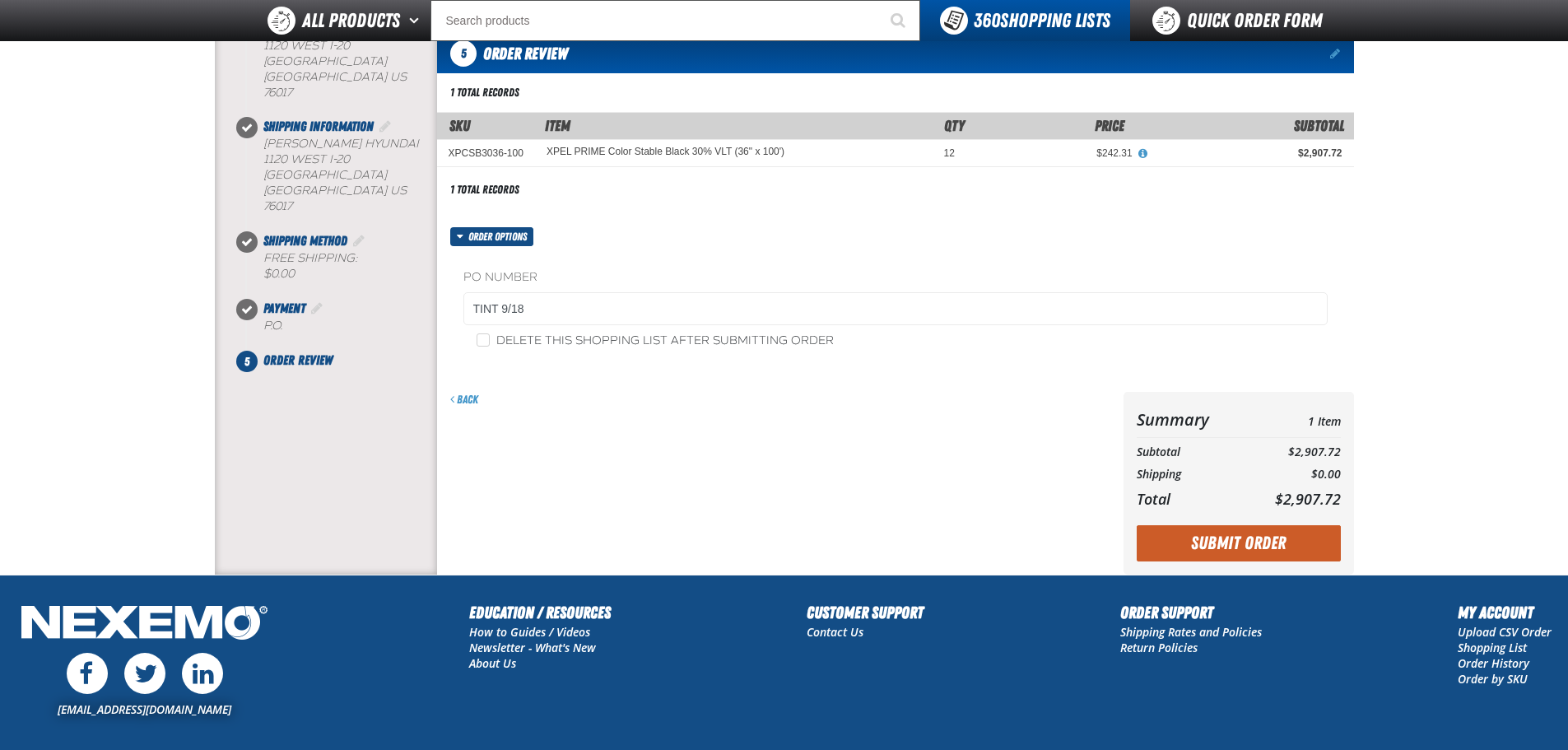
click at [910, 440] on div "Back" at bounding box center [778, 483] width 680 height 182
click at [1183, 546] on button "Submit Order" at bounding box center [1239, 543] width 204 height 36
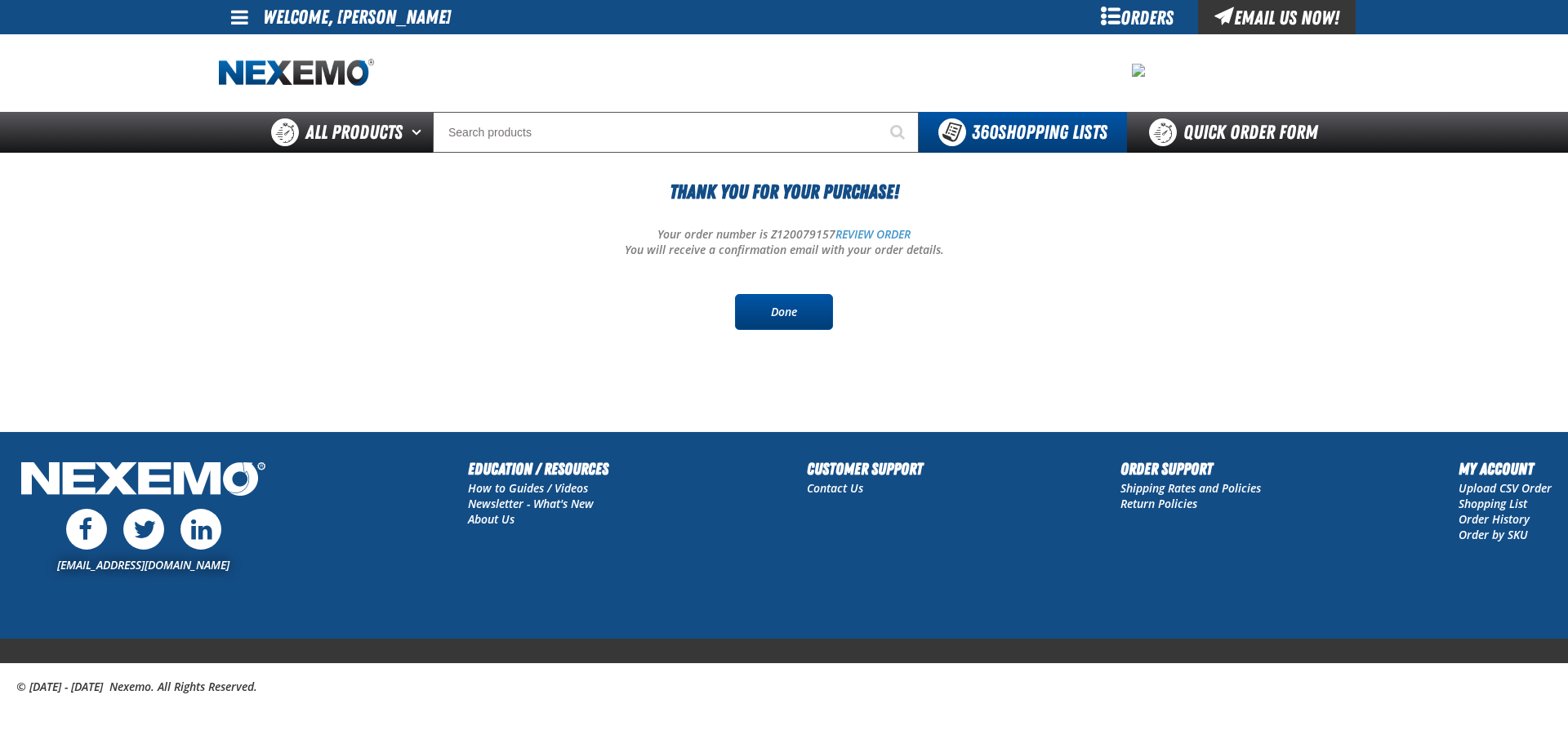
click at [806, 300] on link "Done" at bounding box center [784, 312] width 98 height 36
click at [784, 318] on link "Done" at bounding box center [784, 312] width 98 height 36
